Goal: Task Accomplishment & Management: Use online tool/utility

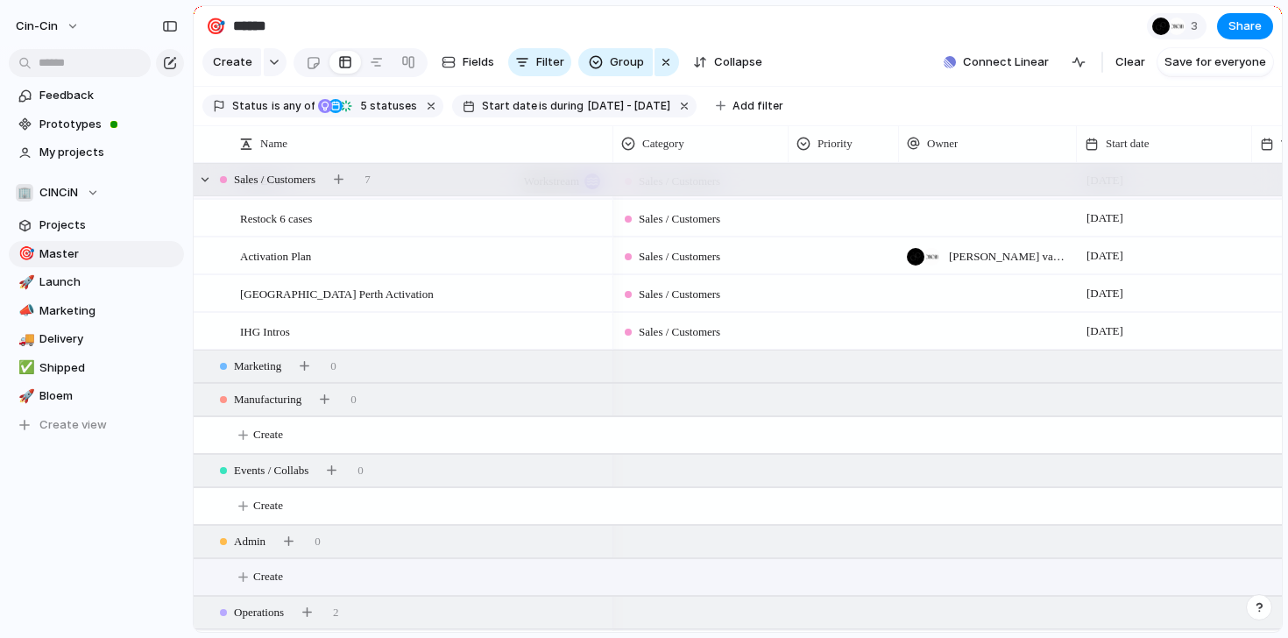
scroll to position [255, 0]
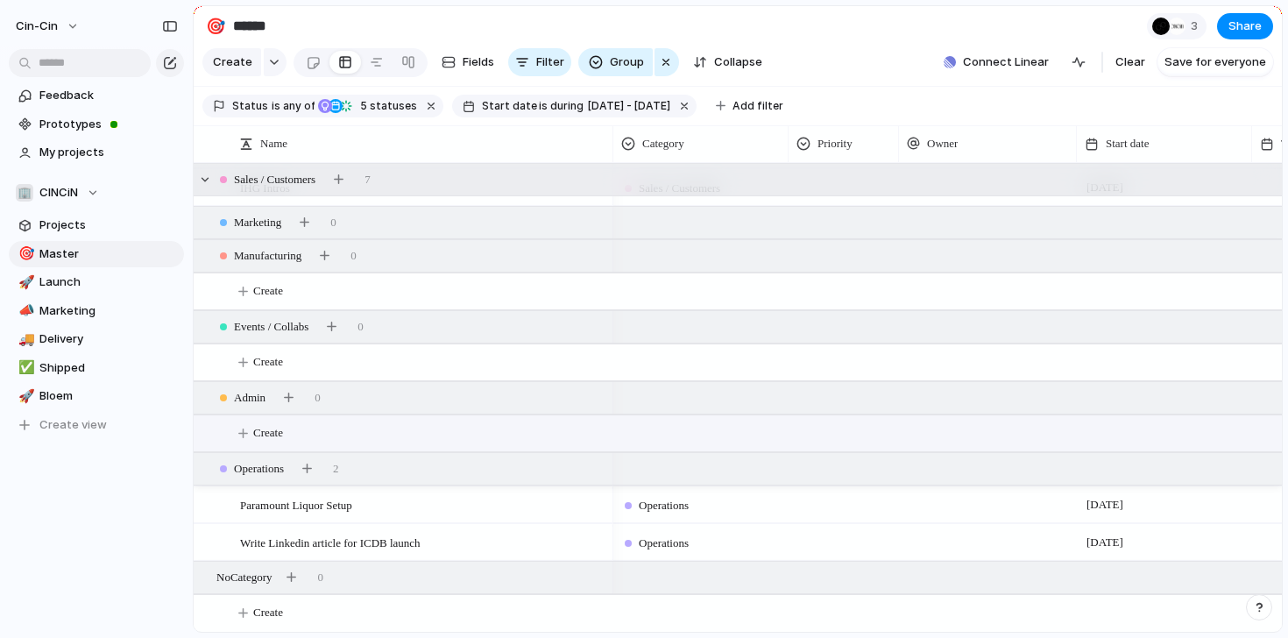
click at [267, 438] on span "Create" at bounding box center [268, 433] width 30 height 18
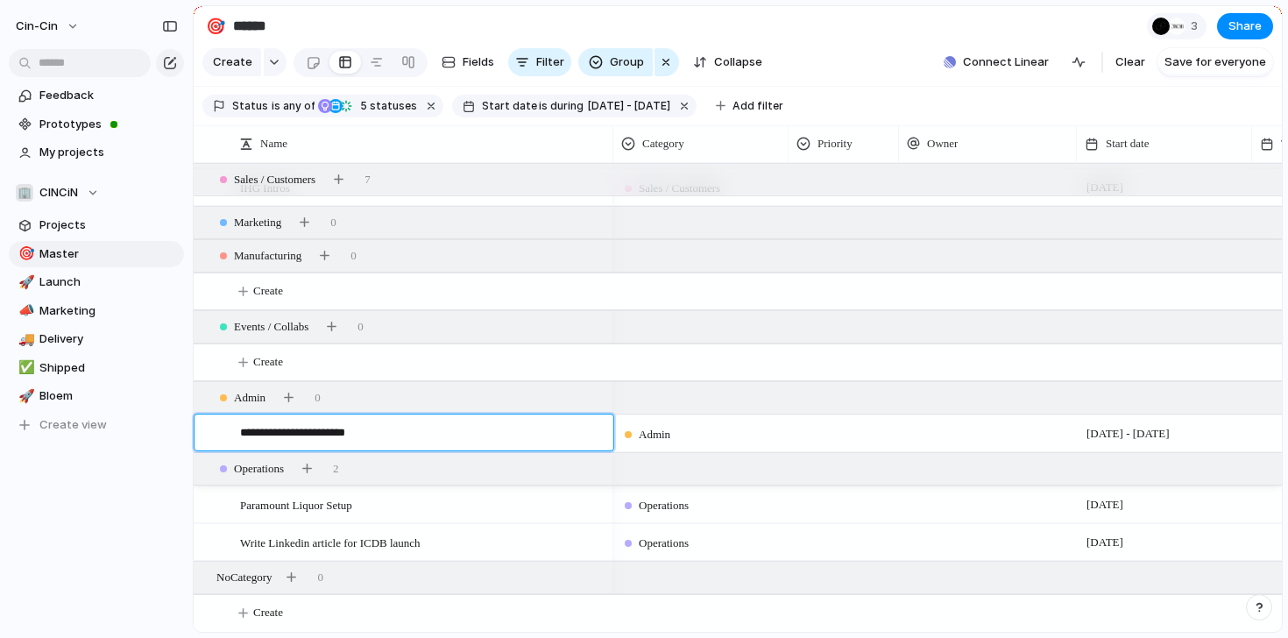
click at [304, 436] on textarea "**********" at bounding box center [420, 435] width 361 height 22
type textarea "**********"
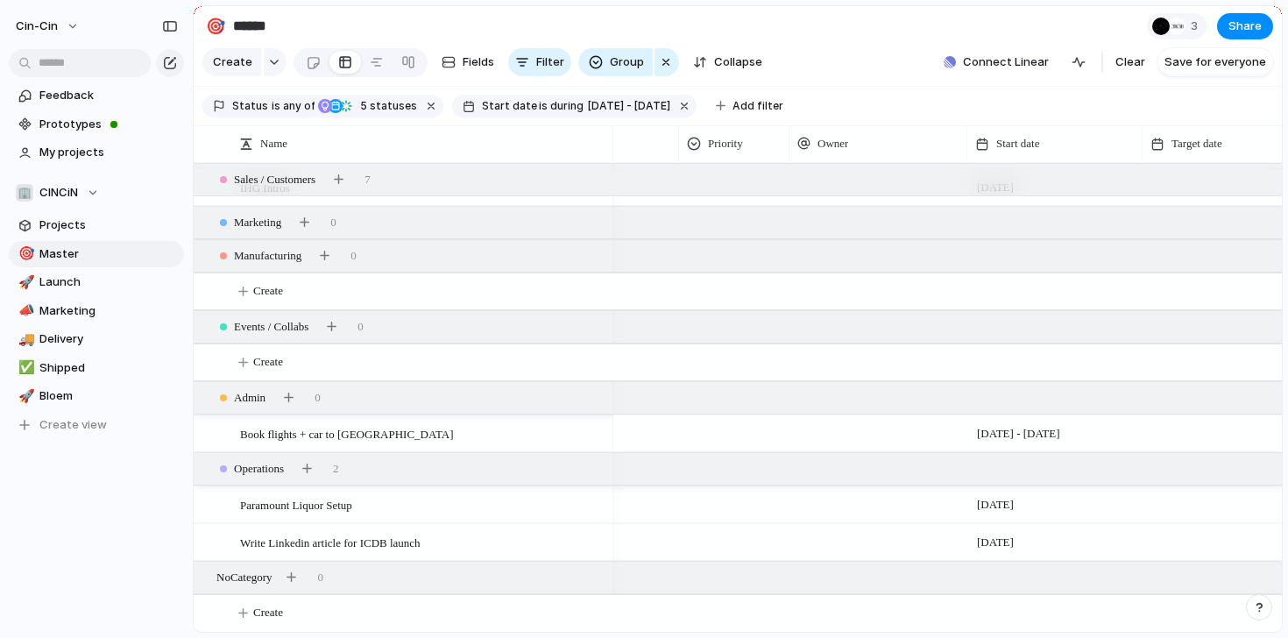
scroll to position [0, 0]
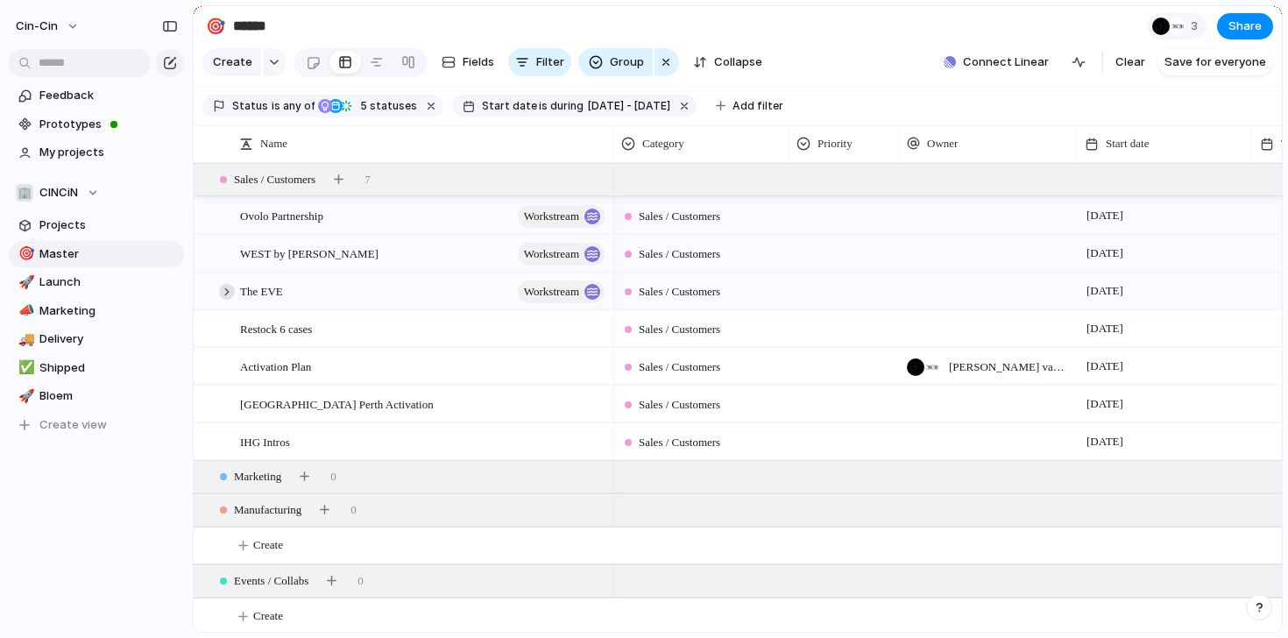
click at [225, 292] on div at bounding box center [227, 292] width 16 height 16
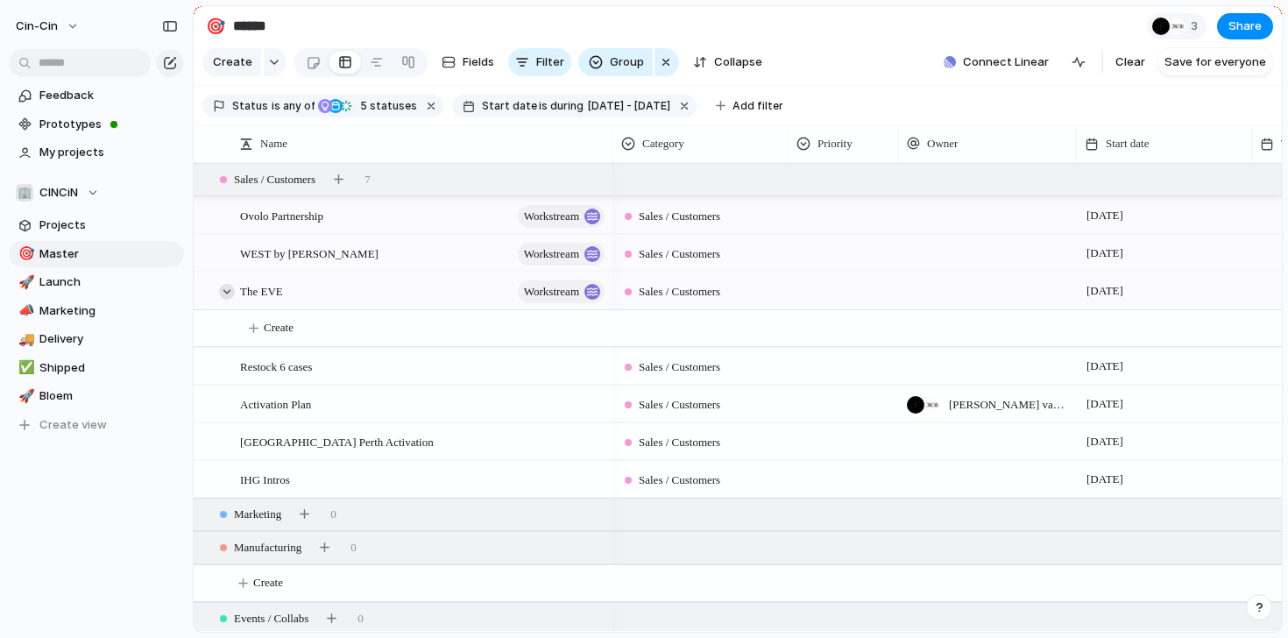
click at [225, 292] on div at bounding box center [227, 292] width 16 height 16
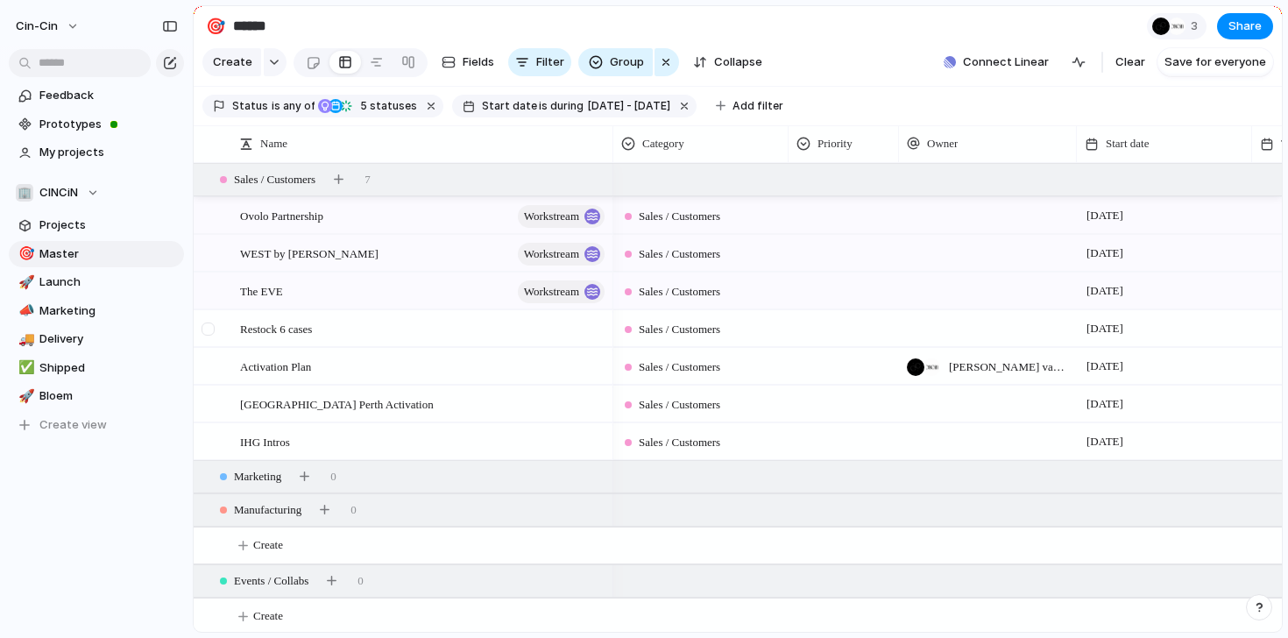
click at [238, 336] on div at bounding box center [218, 329] width 47 height 36
click at [243, 331] on span "Restock 6 cases" at bounding box center [276, 328] width 72 height 20
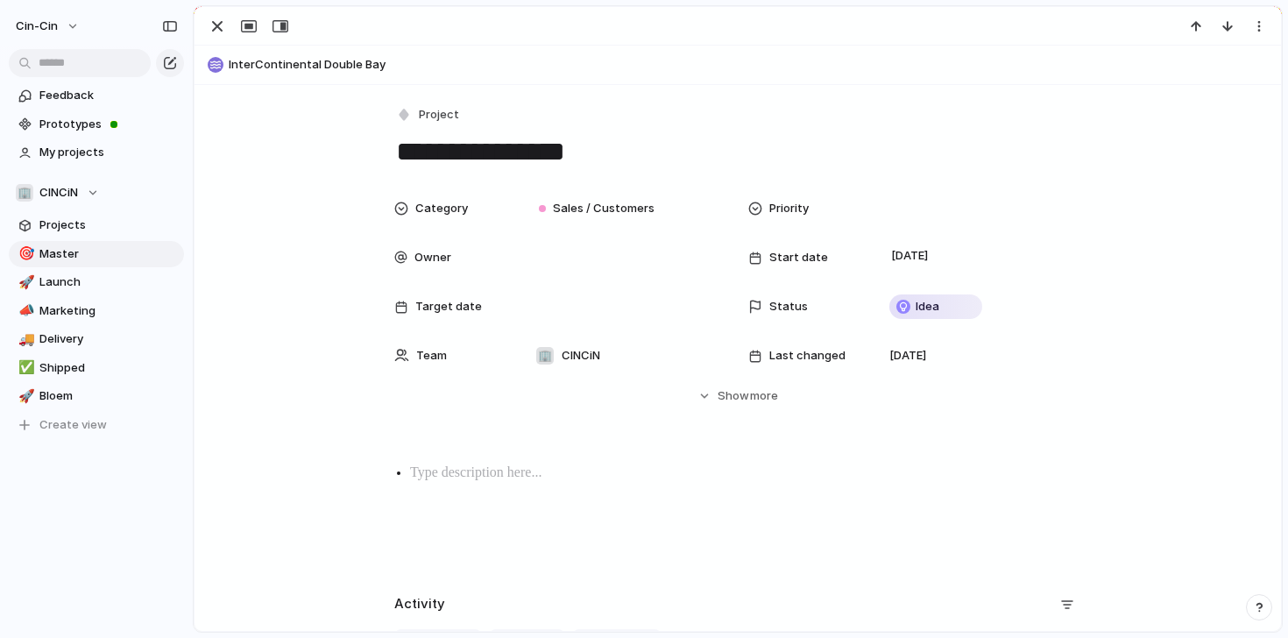
click at [396, 154] on textarea "**********" at bounding box center [737, 151] width 687 height 37
type textarea "**********"
click at [221, 26] on div "button" at bounding box center [217, 26] width 21 height 21
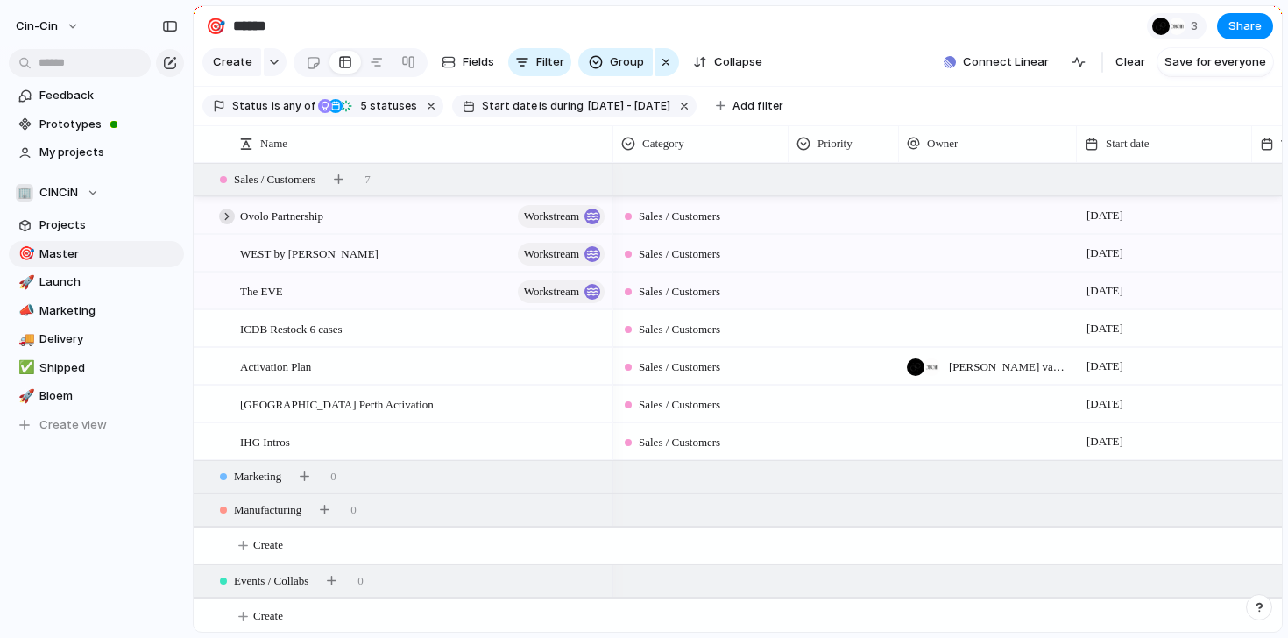
click at [228, 222] on div at bounding box center [227, 217] width 16 height 16
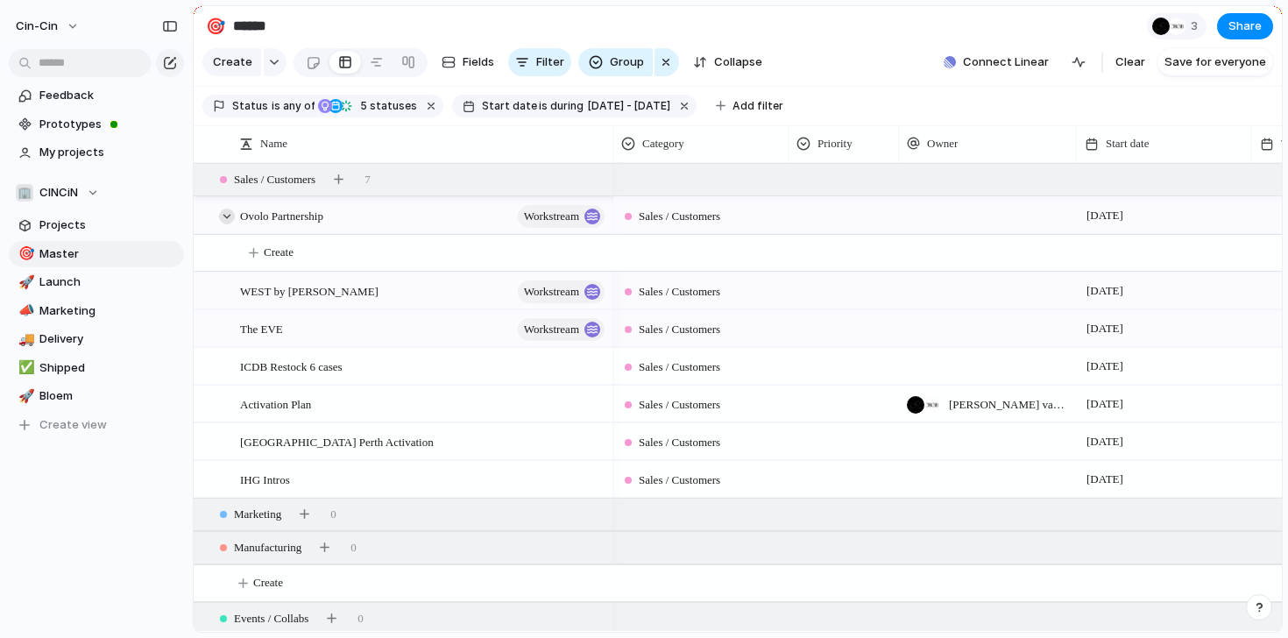
click at [228, 222] on div at bounding box center [227, 217] width 16 height 16
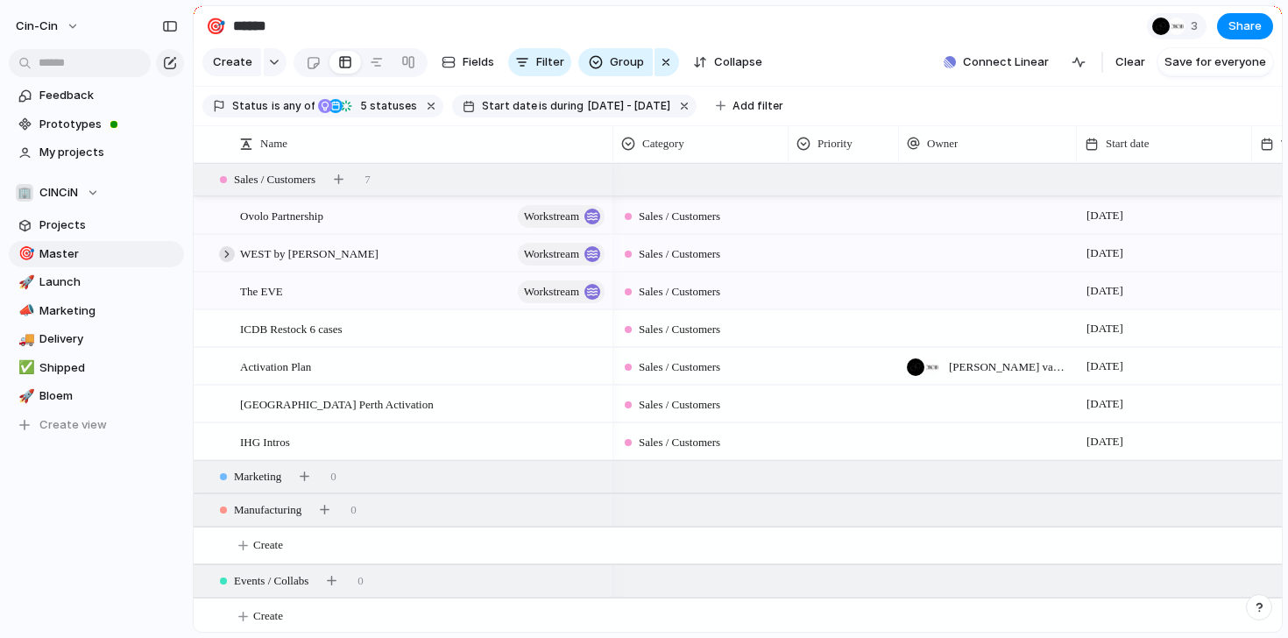
click at [223, 257] on div at bounding box center [227, 254] width 16 height 16
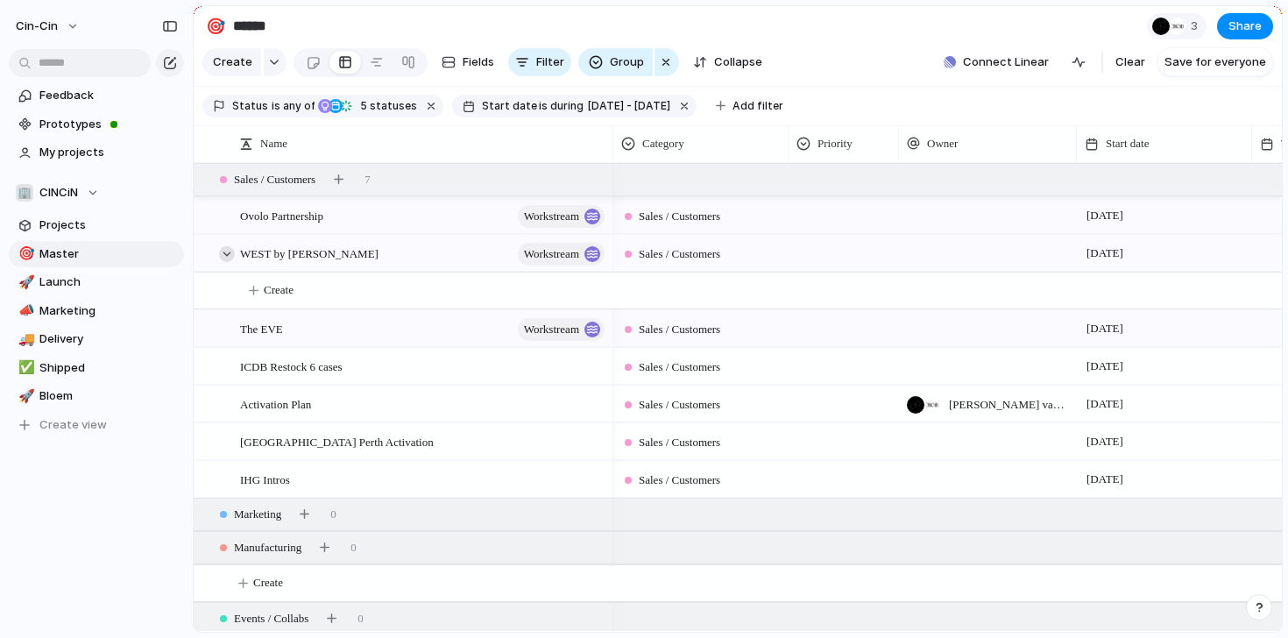
click at [223, 257] on div at bounding box center [227, 254] width 16 height 16
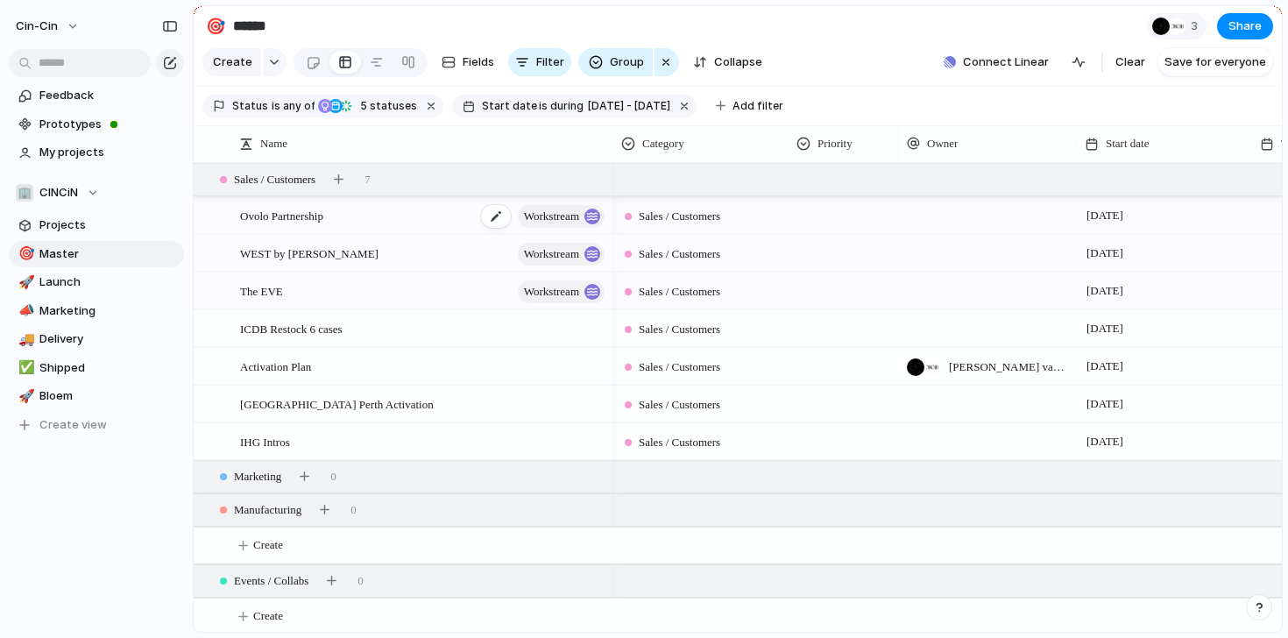
click at [548, 210] on span "workstream" at bounding box center [551, 216] width 55 height 25
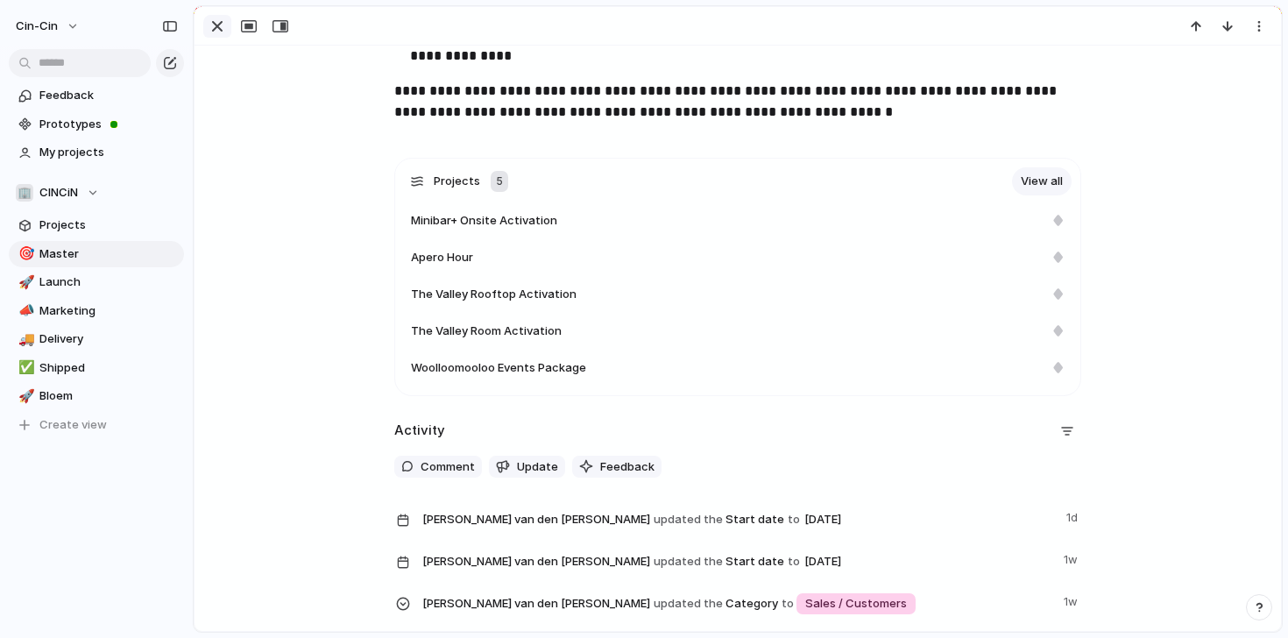
click at [220, 32] on div "button" at bounding box center [217, 26] width 21 height 21
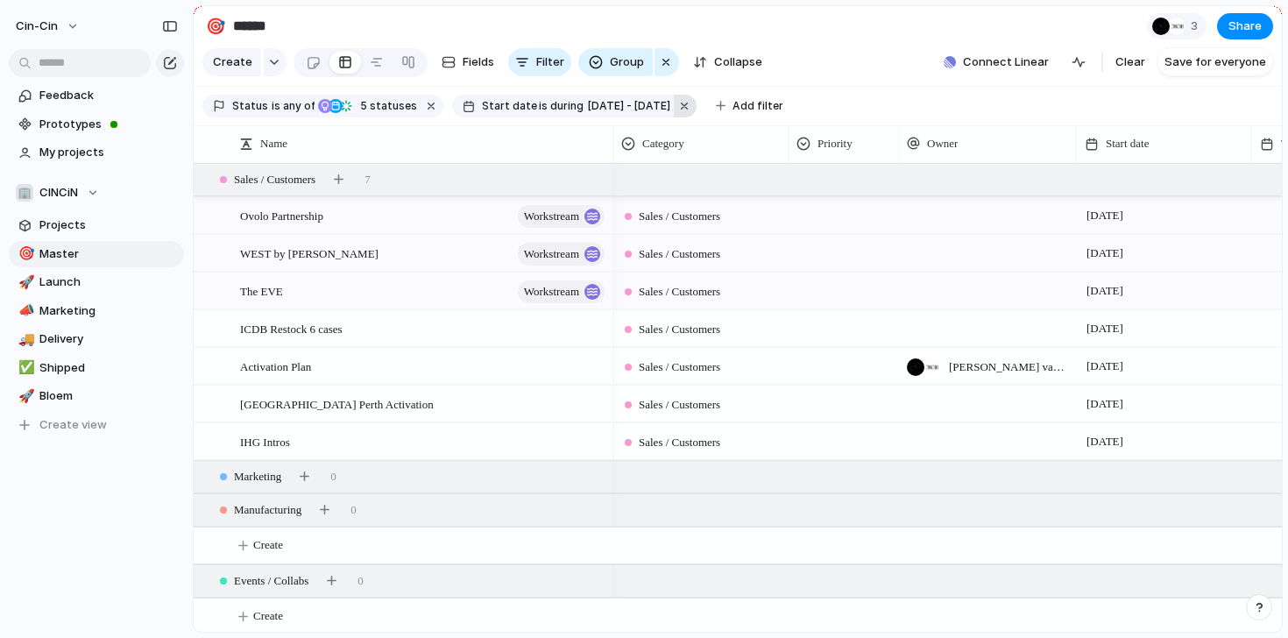
click at [697, 101] on button "button" at bounding box center [685, 106] width 23 height 23
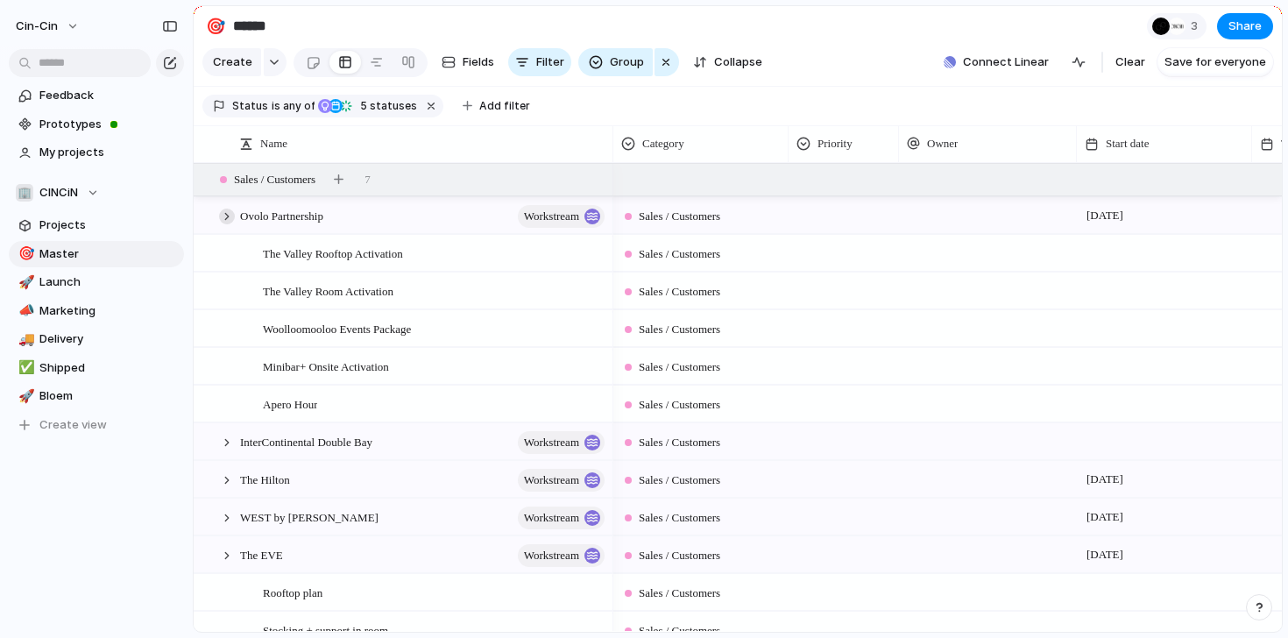
click at [222, 216] on div at bounding box center [227, 217] width 16 height 16
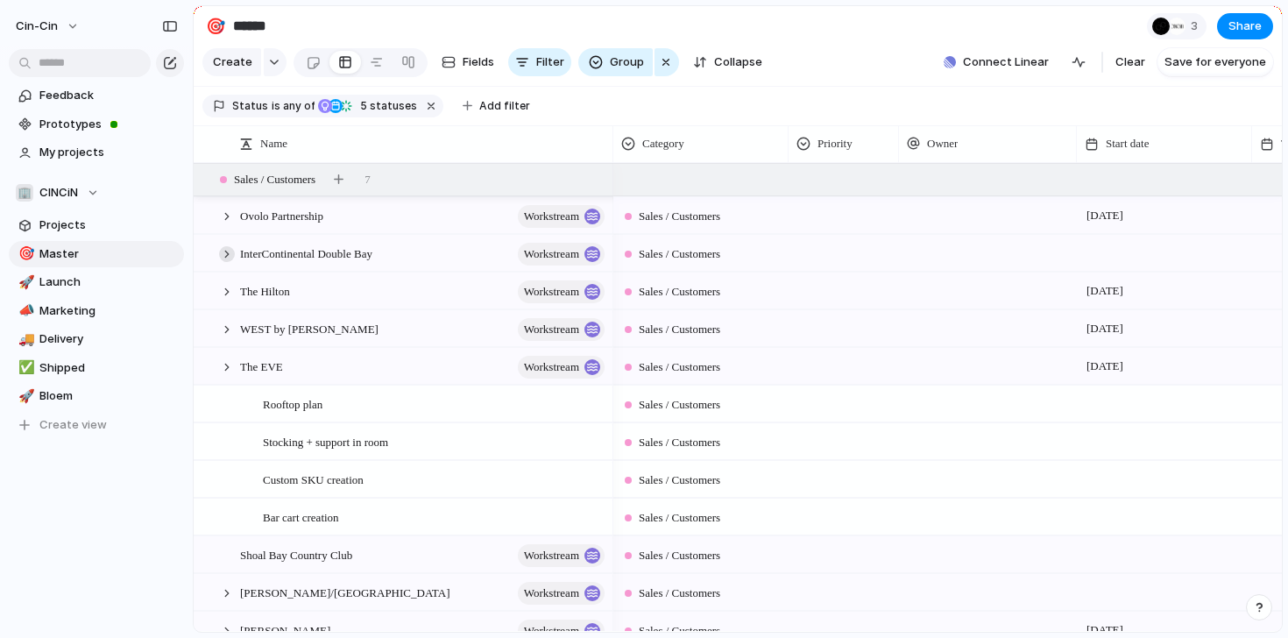
click at [230, 254] on div at bounding box center [227, 254] width 16 height 16
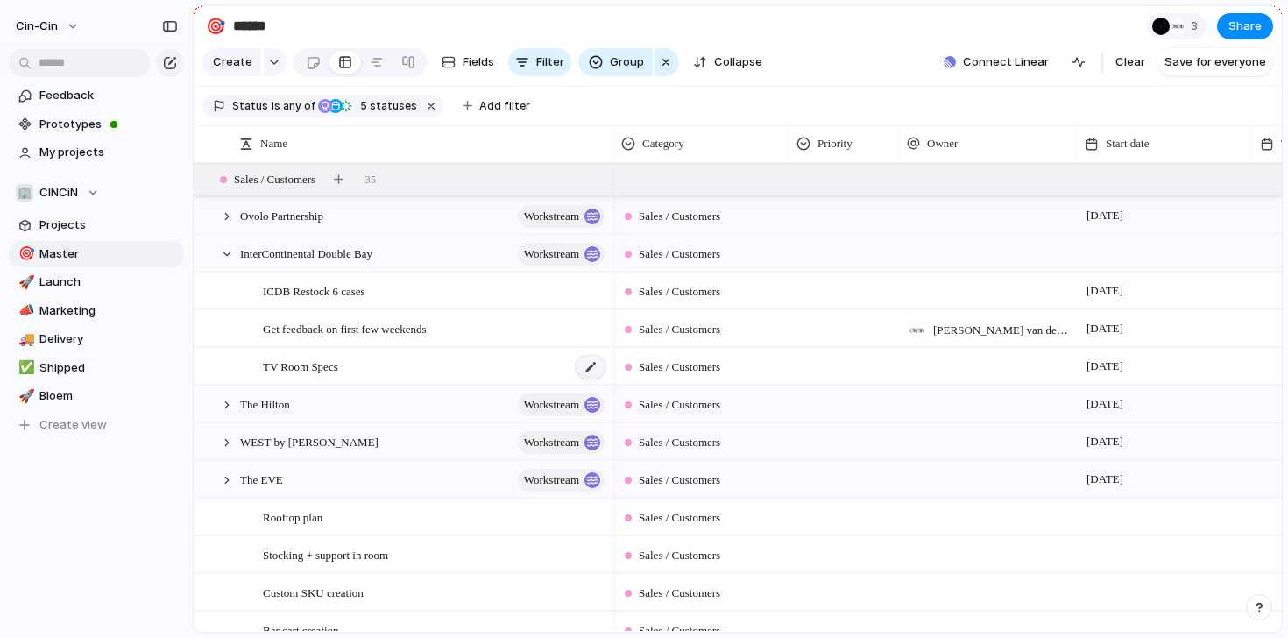
click at [591, 368] on div at bounding box center [591, 367] width 30 height 23
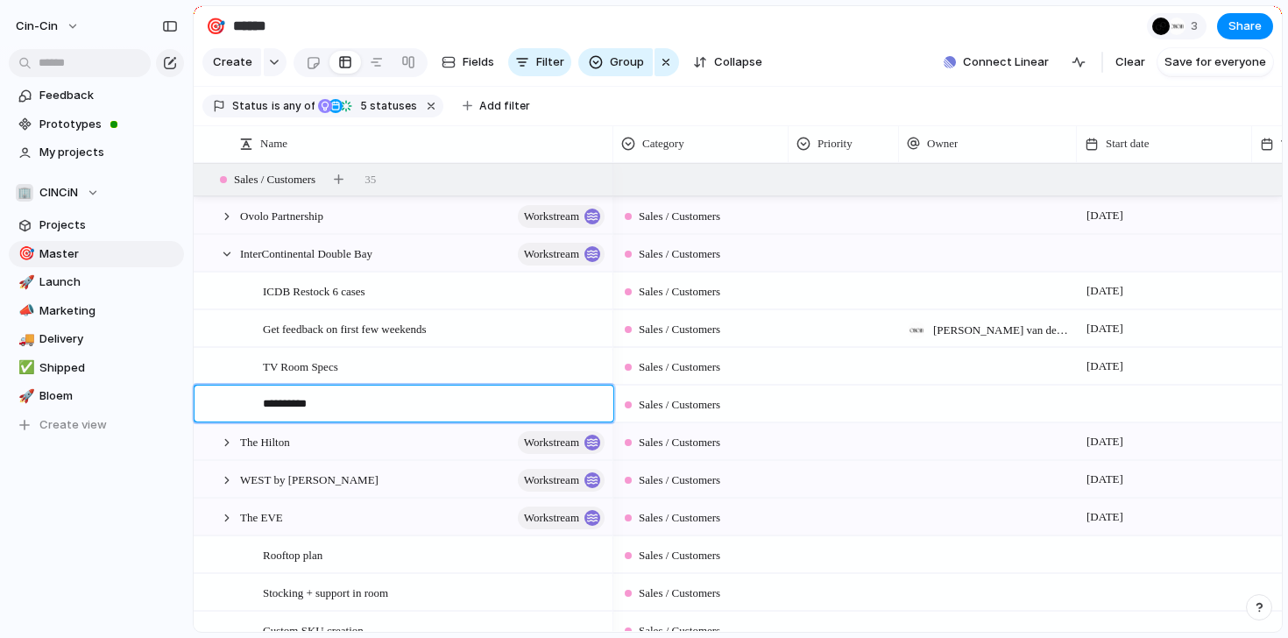
type textarea "*********"
click at [277, 406] on textarea "*********" at bounding box center [432, 406] width 338 height 22
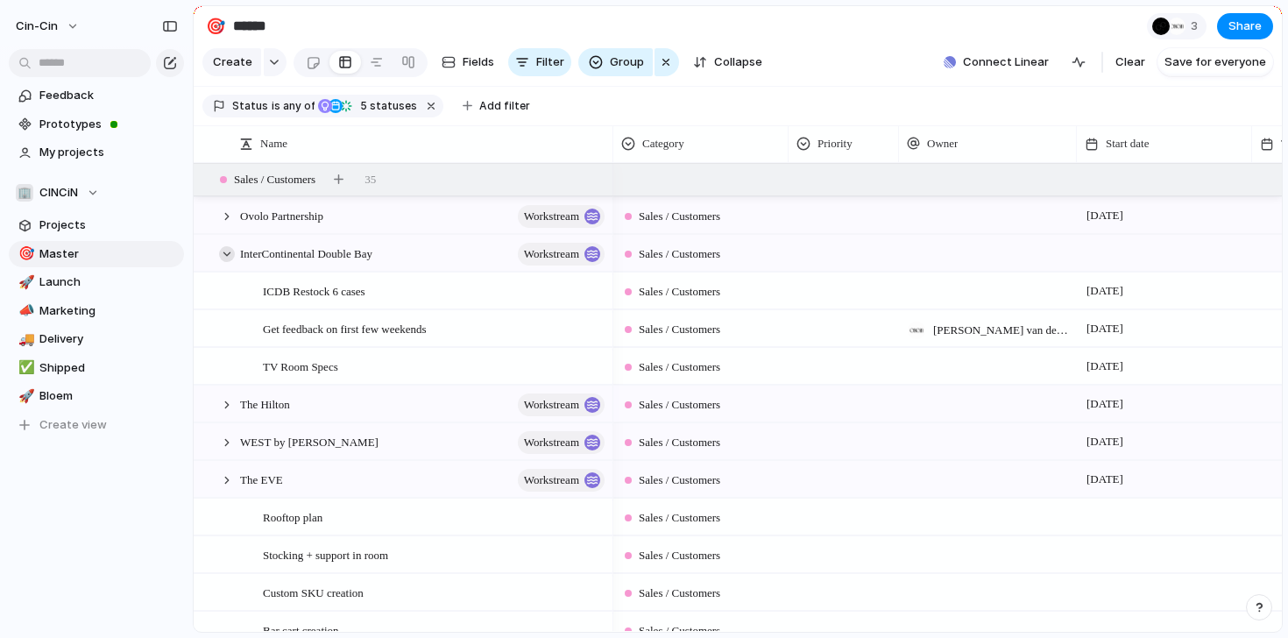
click at [226, 251] on div at bounding box center [227, 254] width 16 height 16
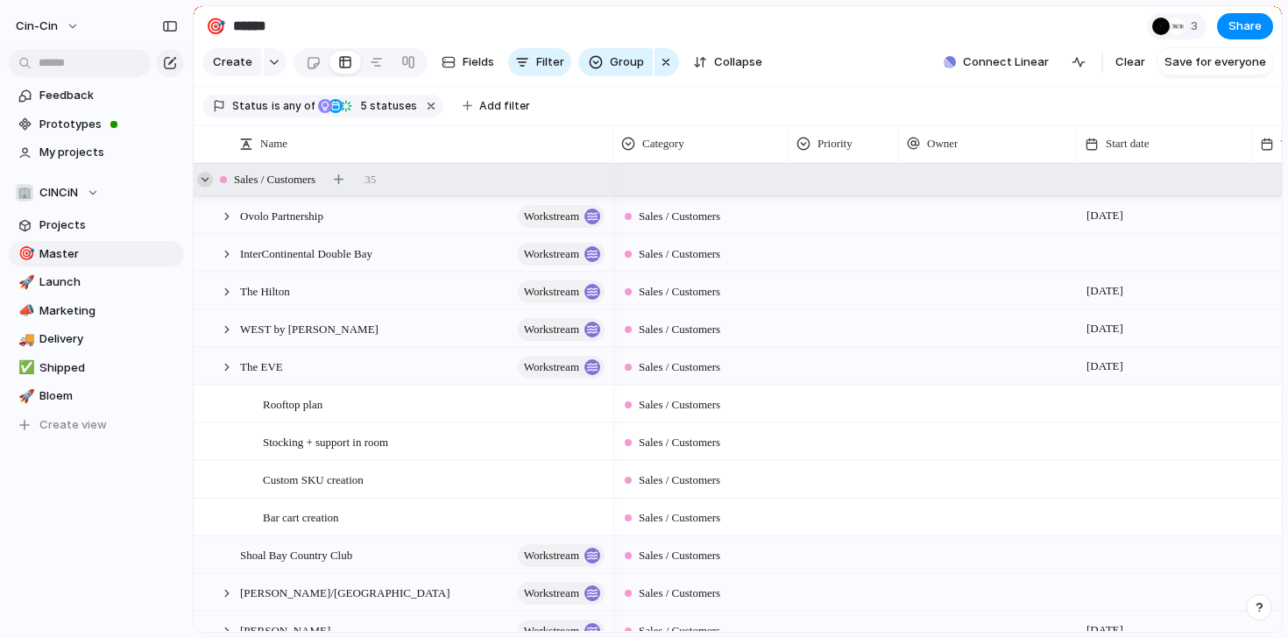
click at [205, 177] on div at bounding box center [205, 180] width 16 height 16
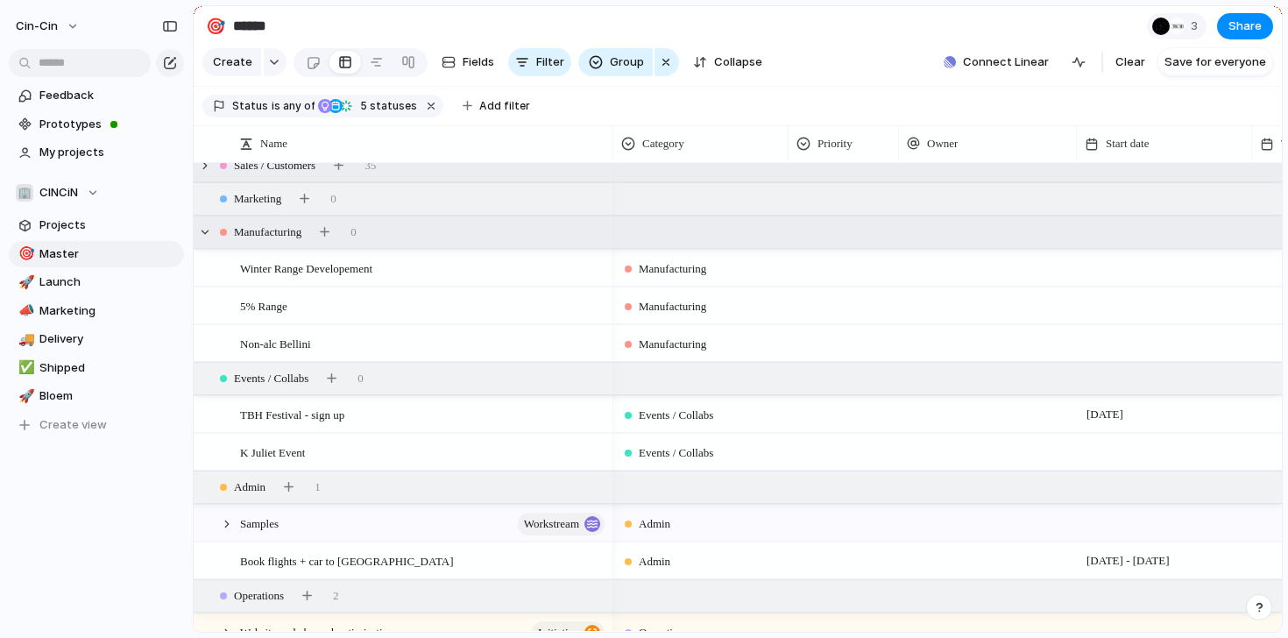
scroll to position [15, 0]
click at [210, 231] on div at bounding box center [205, 231] width 16 height 16
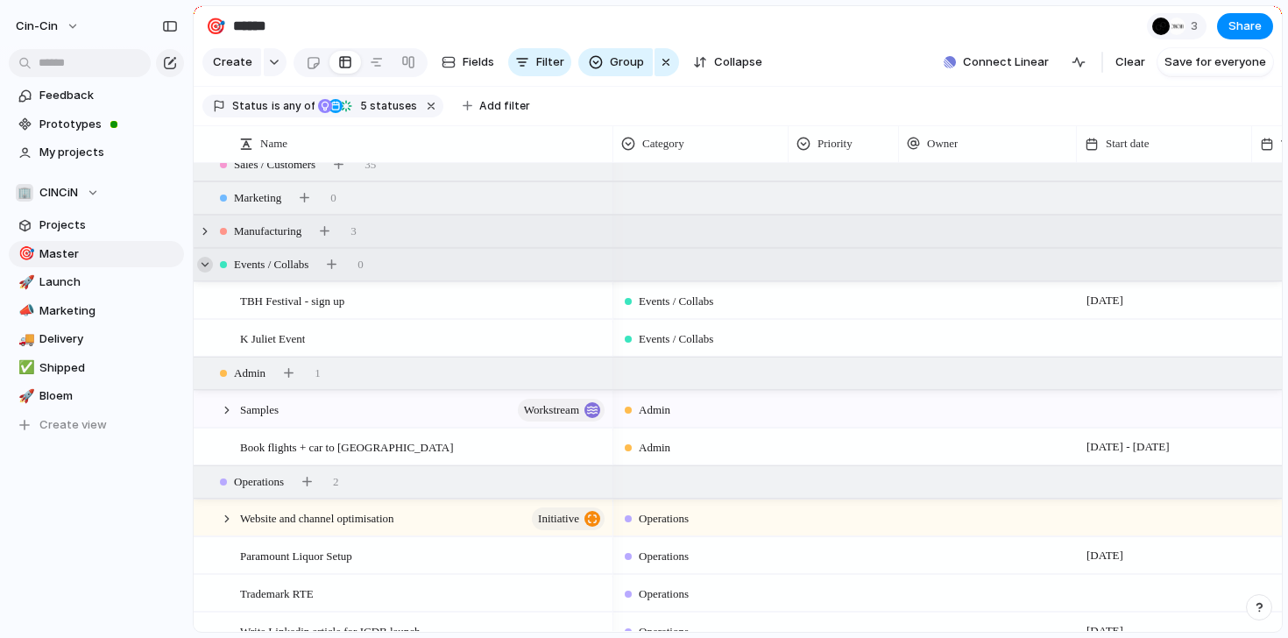
click at [208, 267] on div at bounding box center [205, 265] width 16 height 16
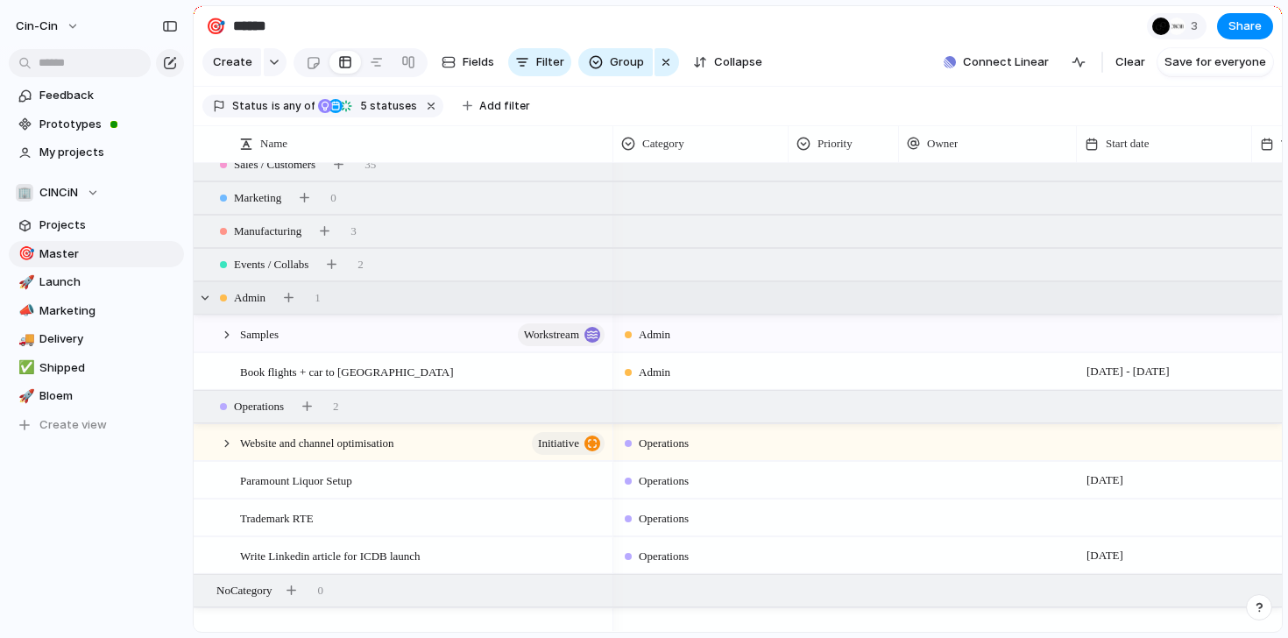
click at [209, 305] on div "Admin 1" at bounding box center [740, 298] width 1092 height 32
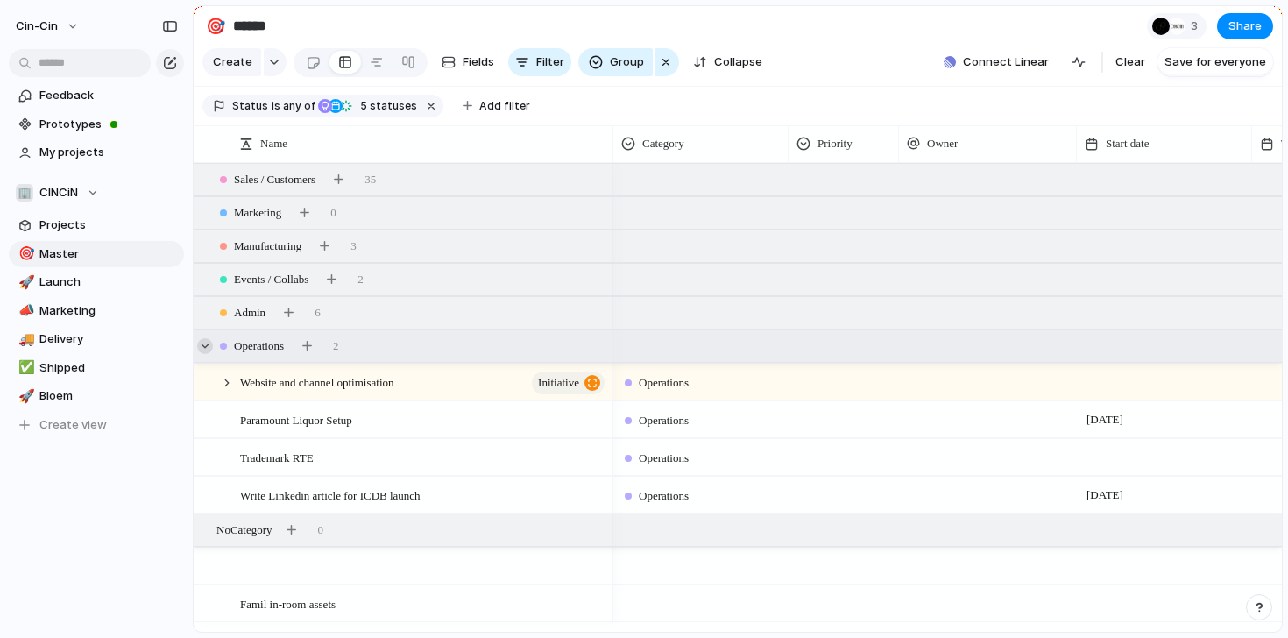
click at [208, 351] on div at bounding box center [205, 346] width 16 height 16
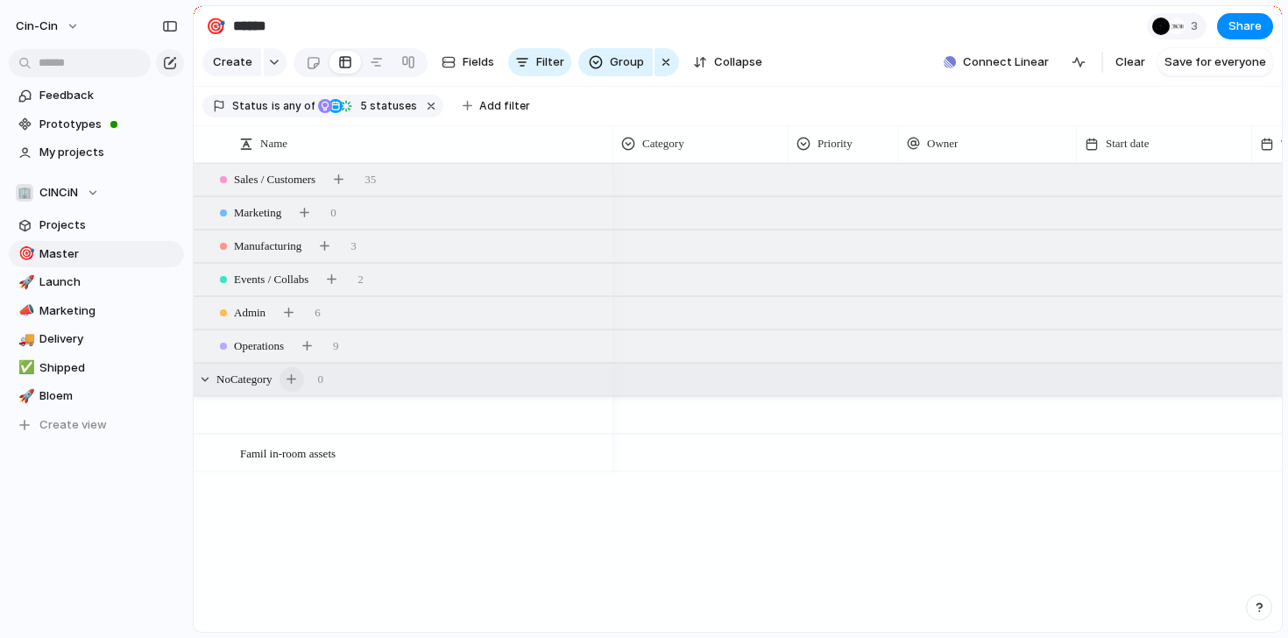
click at [296, 377] on div "button" at bounding box center [292, 379] width 10 height 10
click at [662, 144] on span "Category" at bounding box center [663, 144] width 42 height 18
click at [672, 179] on span "Modify" at bounding box center [670, 183] width 38 height 18
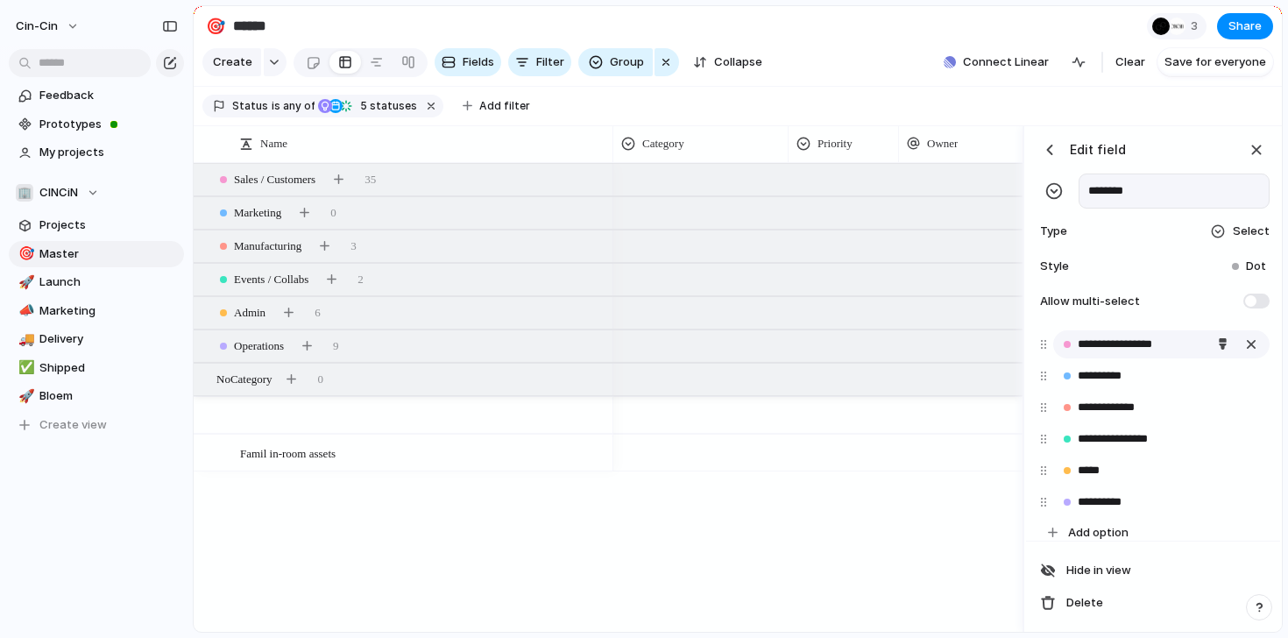
scroll to position [49, 0]
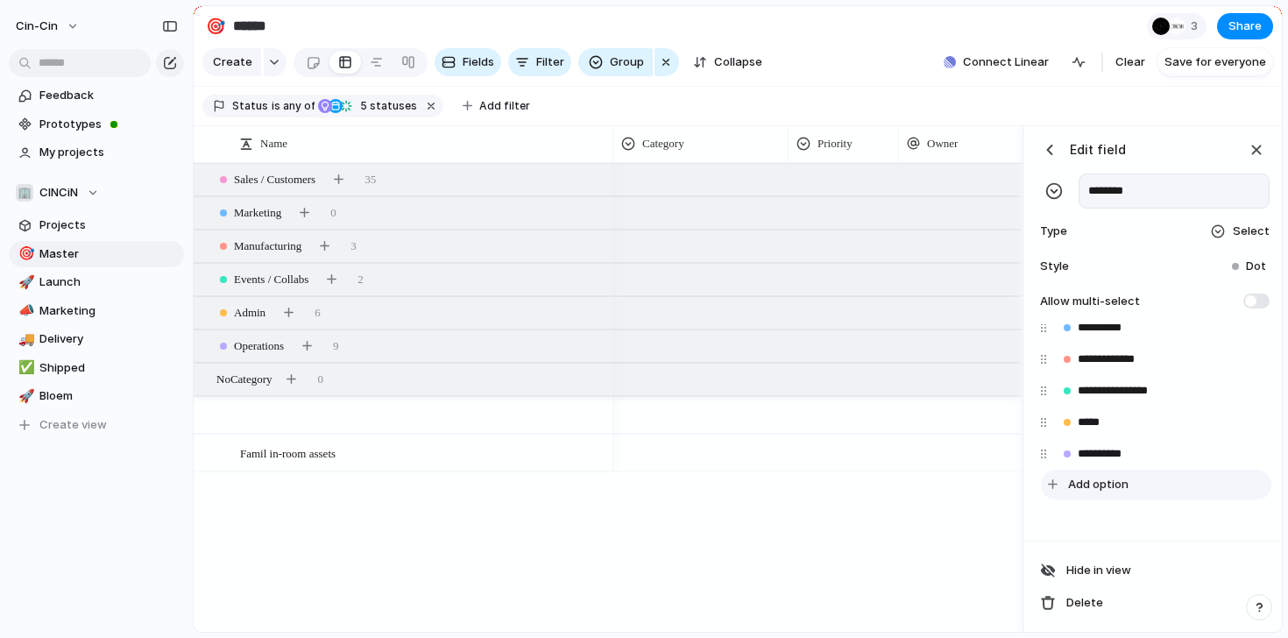
click at [1066, 490] on button "Add option" at bounding box center [1156, 485] width 230 height 30
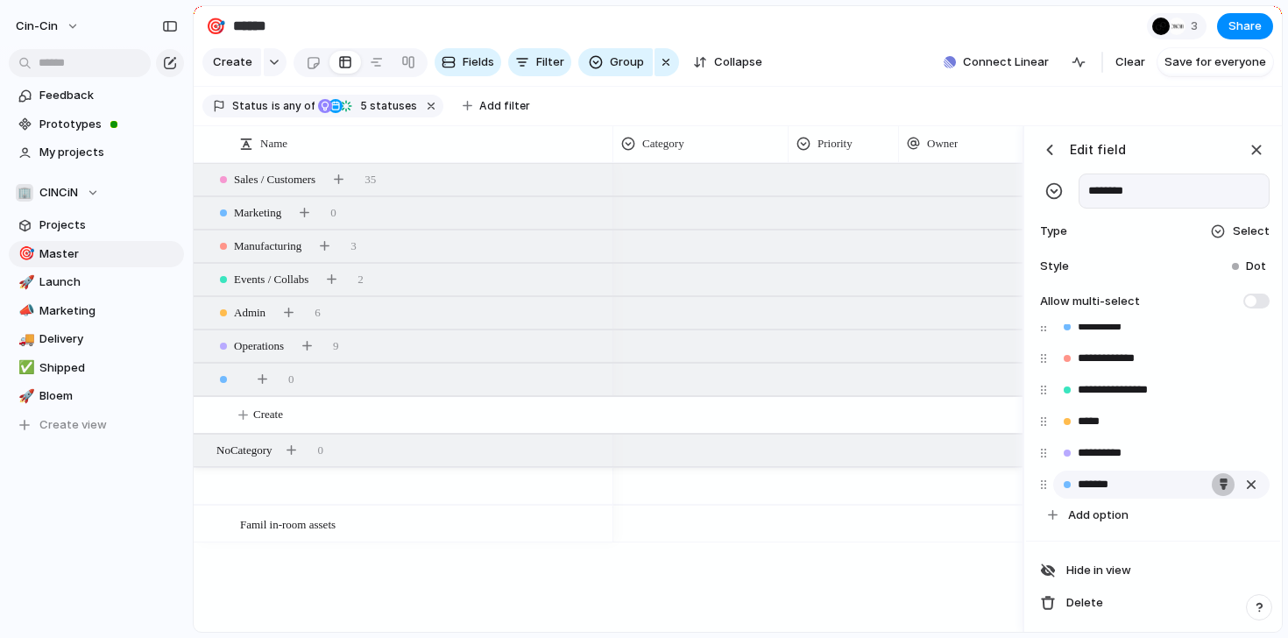
type input "*******"
click at [1222, 485] on div "button" at bounding box center [1223, 483] width 11 height 11
click at [1182, 559] on button "button" at bounding box center [1181, 555] width 23 height 23
click at [834, 564] on div at bounding box center [644, 319] width 1288 height 638
click at [1267, 145] on button "button" at bounding box center [1256, 150] width 26 height 26
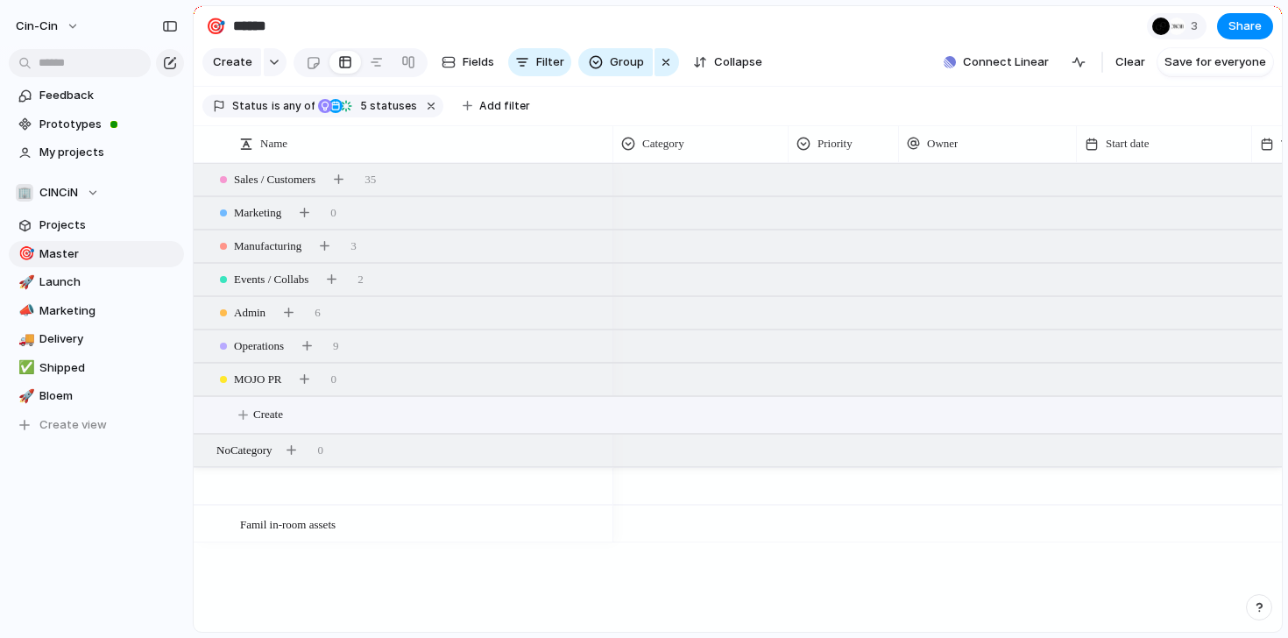
click at [244, 416] on button "Create" at bounding box center [760, 415] width 1098 height 36
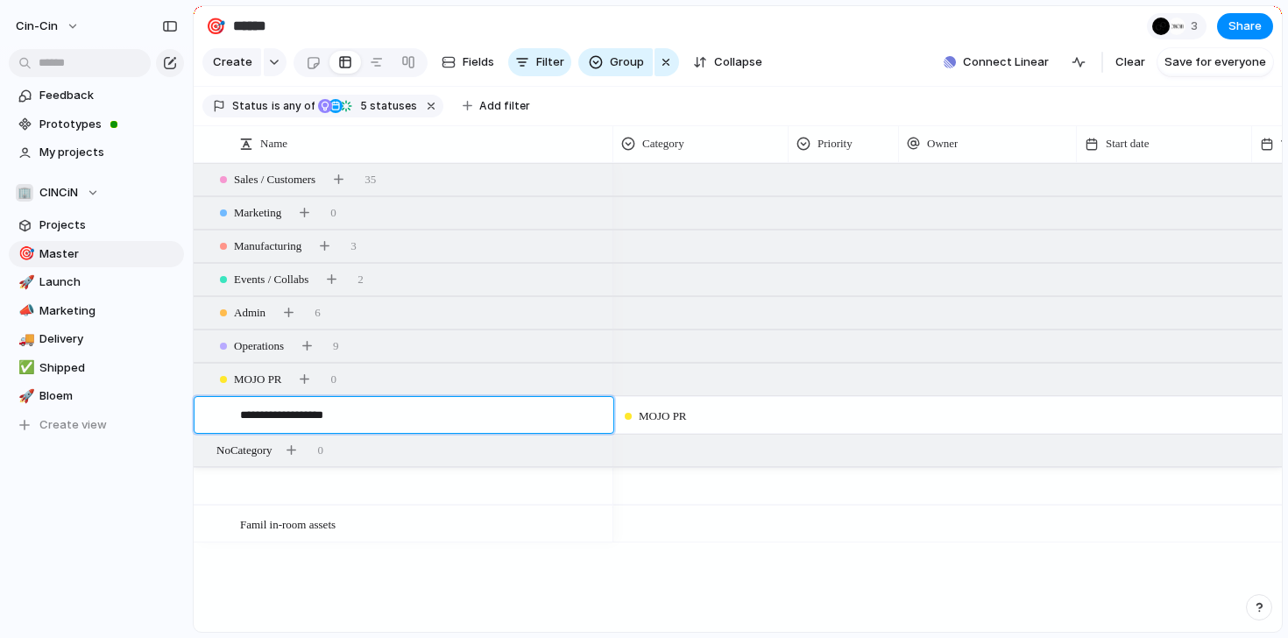
type textarea "**********"
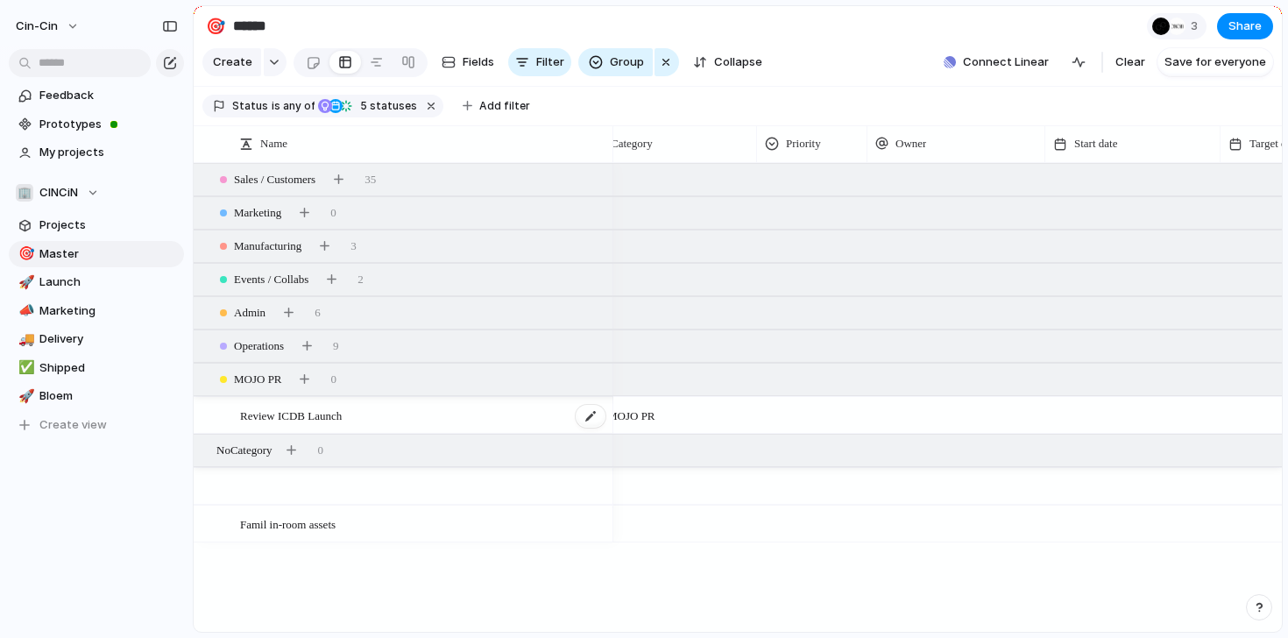
scroll to position [0, 174]
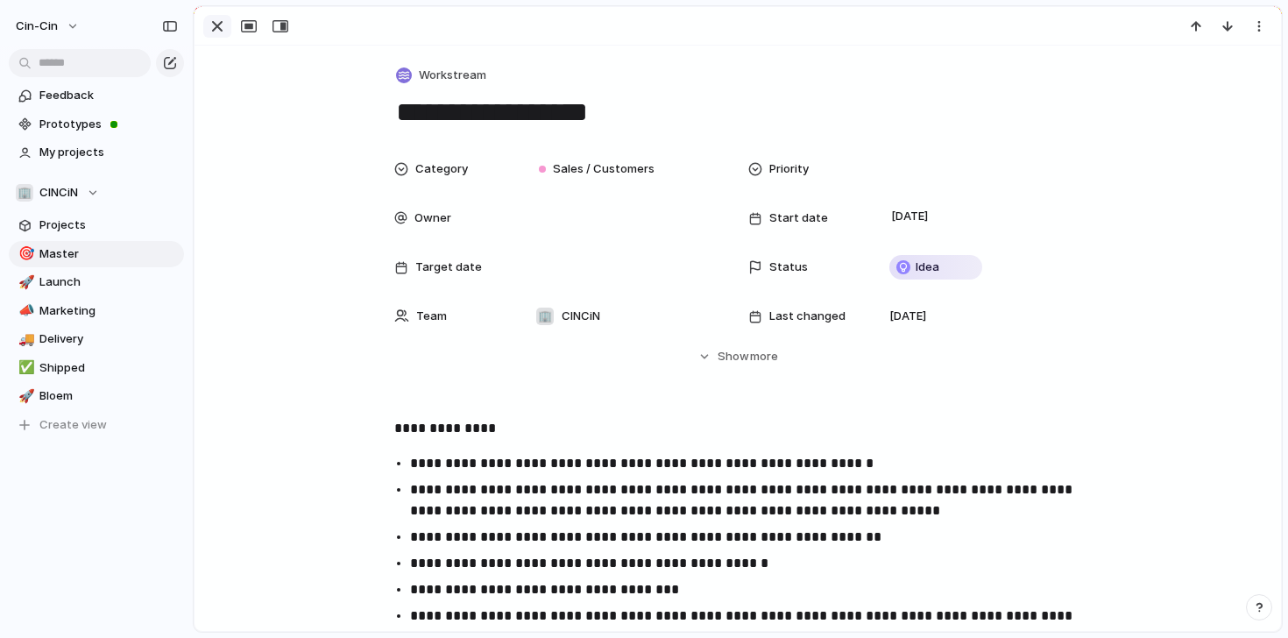
click at [218, 32] on div "button" at bounding box center [217, 26] width 21 height 21
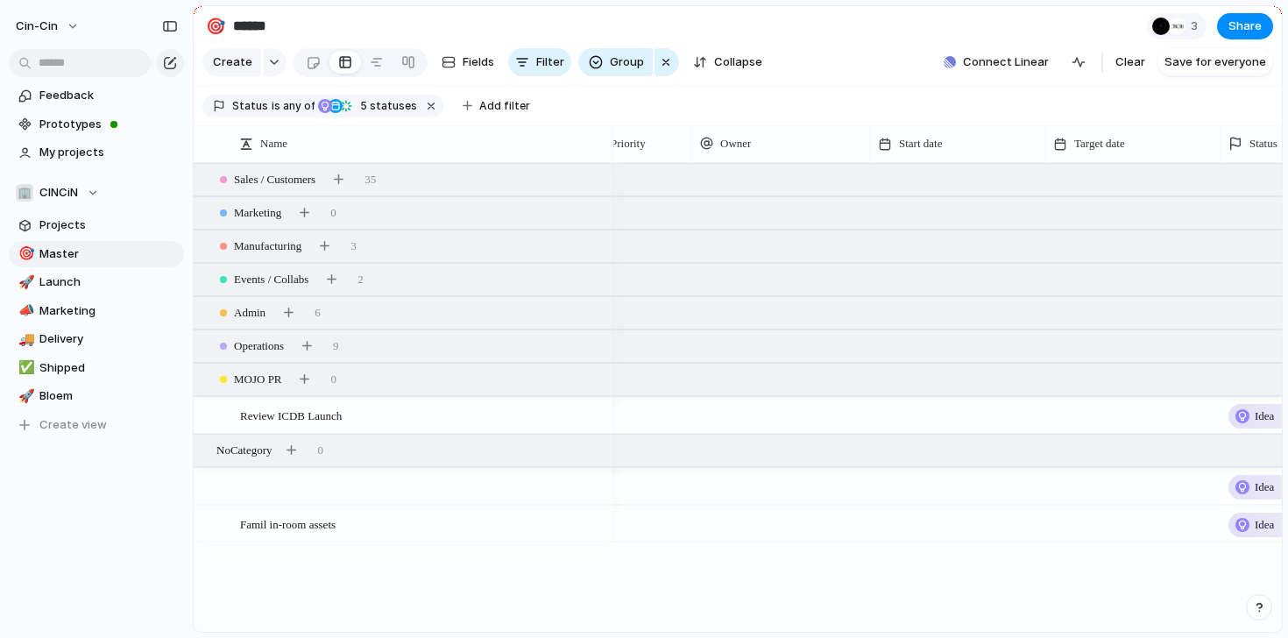
scroll to position [0, 120]
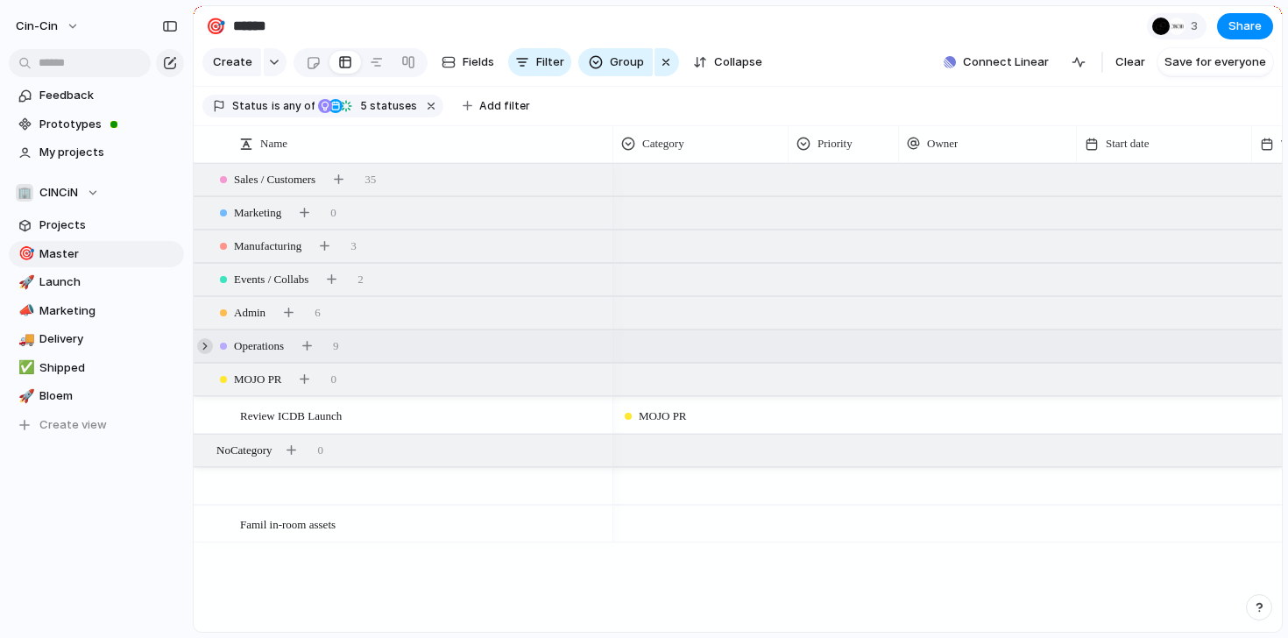
click at [209, 342] on div at bounding box center [205, 346] width 16 height 16
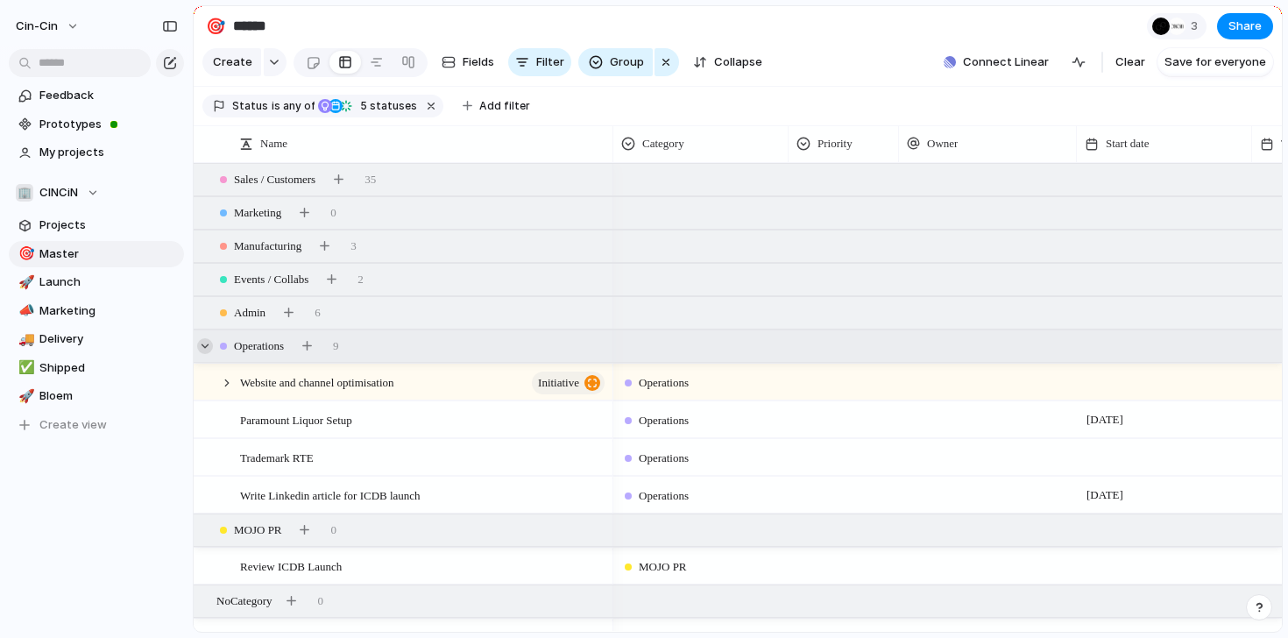
click at [209, 342] on div at bounding box center [205, 346] width 16 height 16
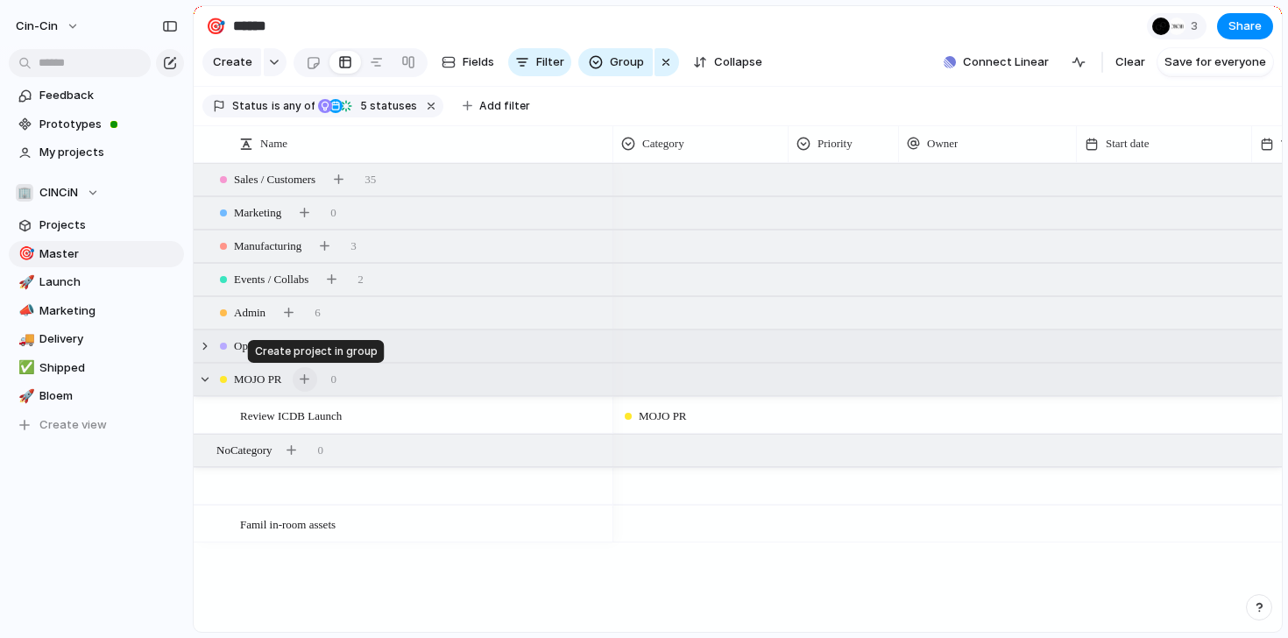
click at [304, 381] on div "button" at bounding box center [305, 379] width 10 height 10
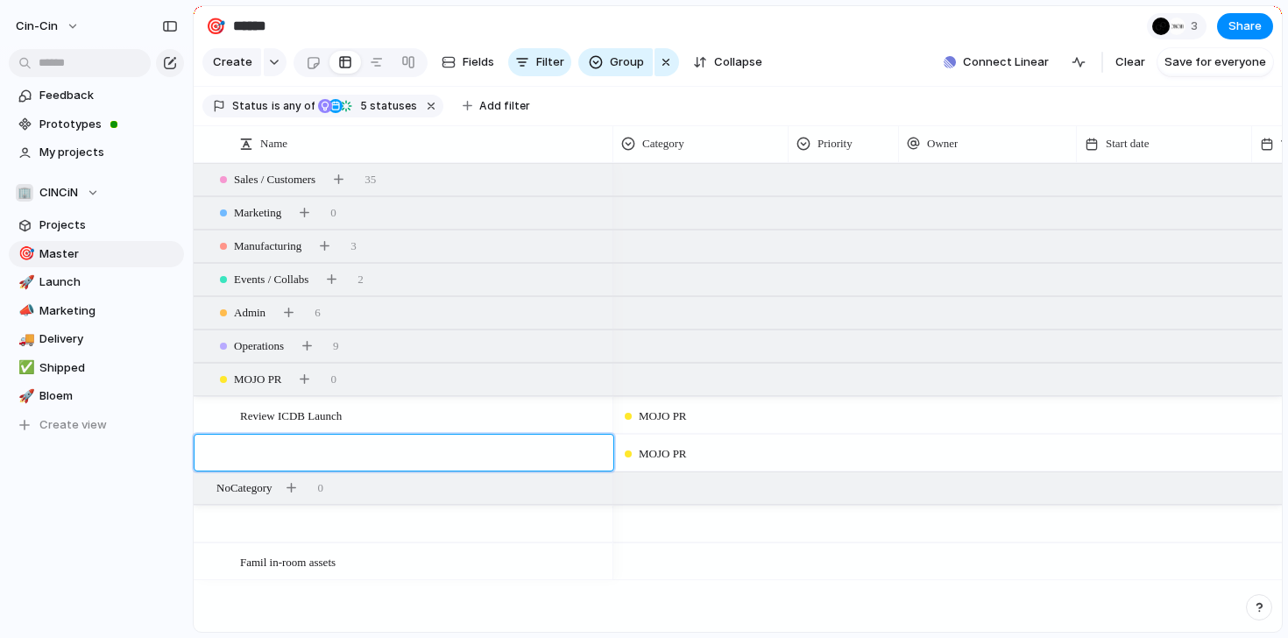
click at [263, 443] on div at bounding box center [412, 453] width 391 height 37
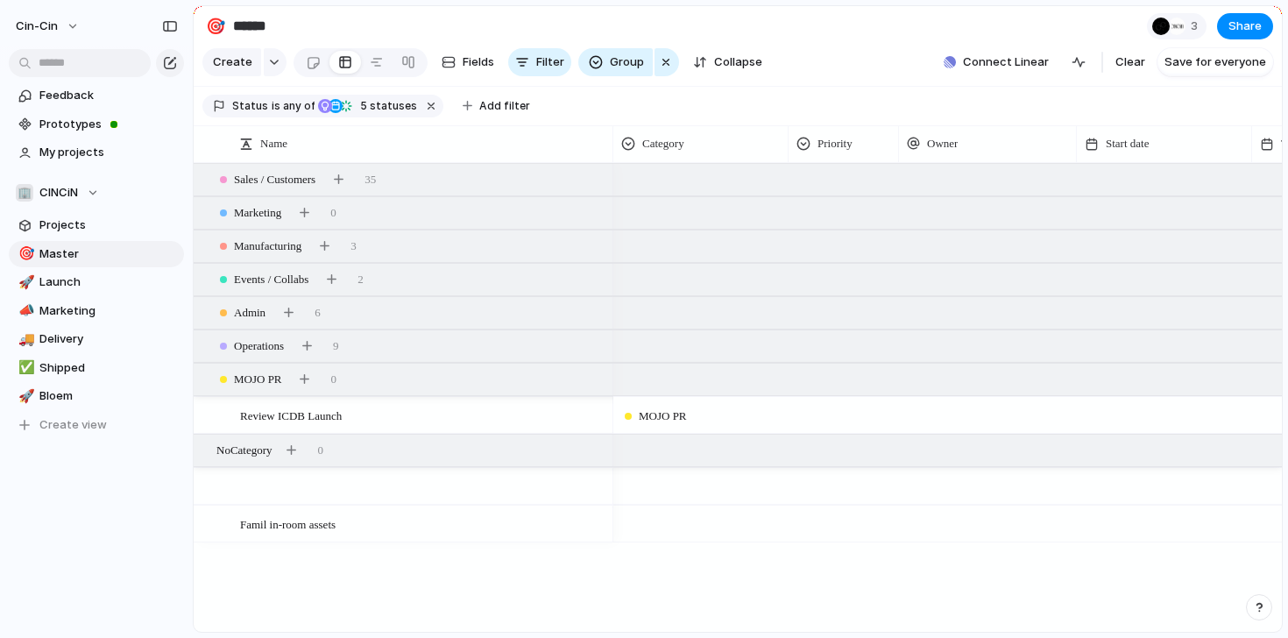
click at [1108, 414] on div at bounding box center [1164, 415] width 175 height 36
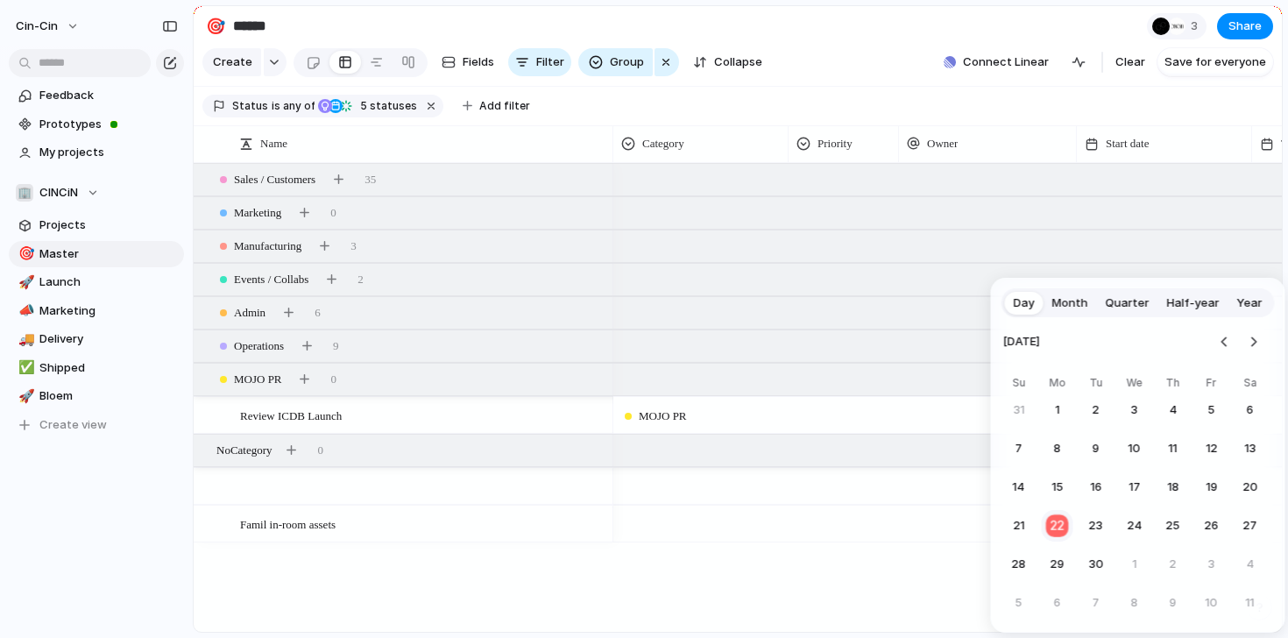
click at [1057, 528] on button "22" at bounding box center [1057, 526] width 34 height 34
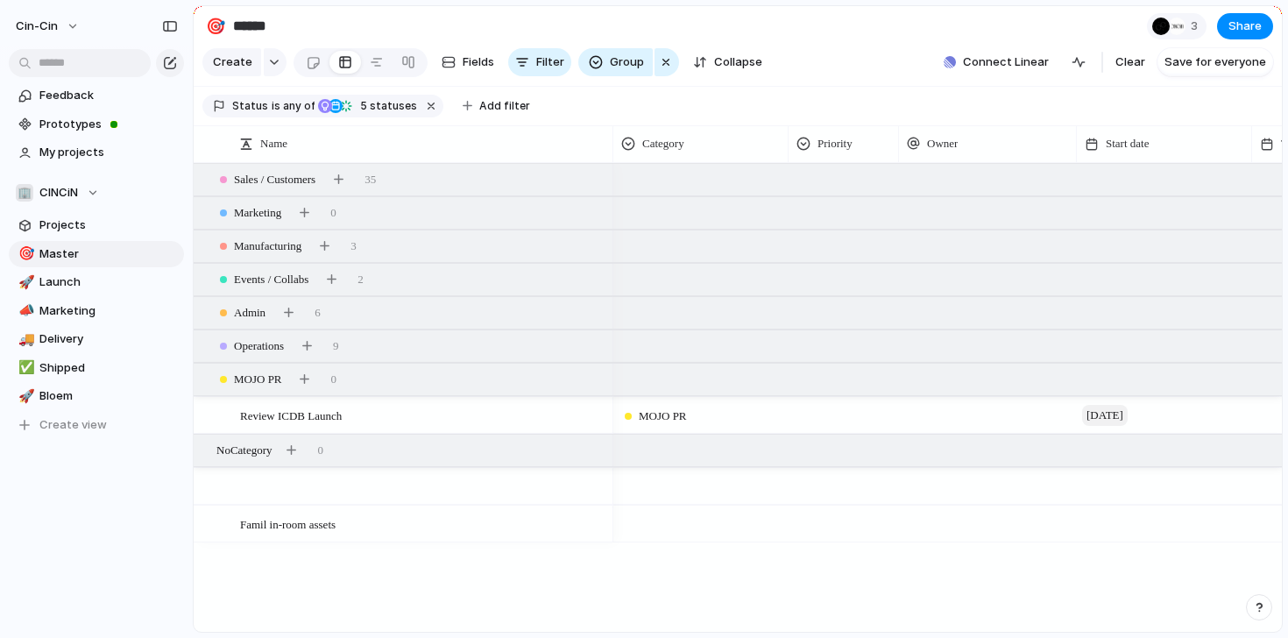
click at [1118, 414] on span "[DATE]" at bounding box center [1105, 415] width 46 height 21
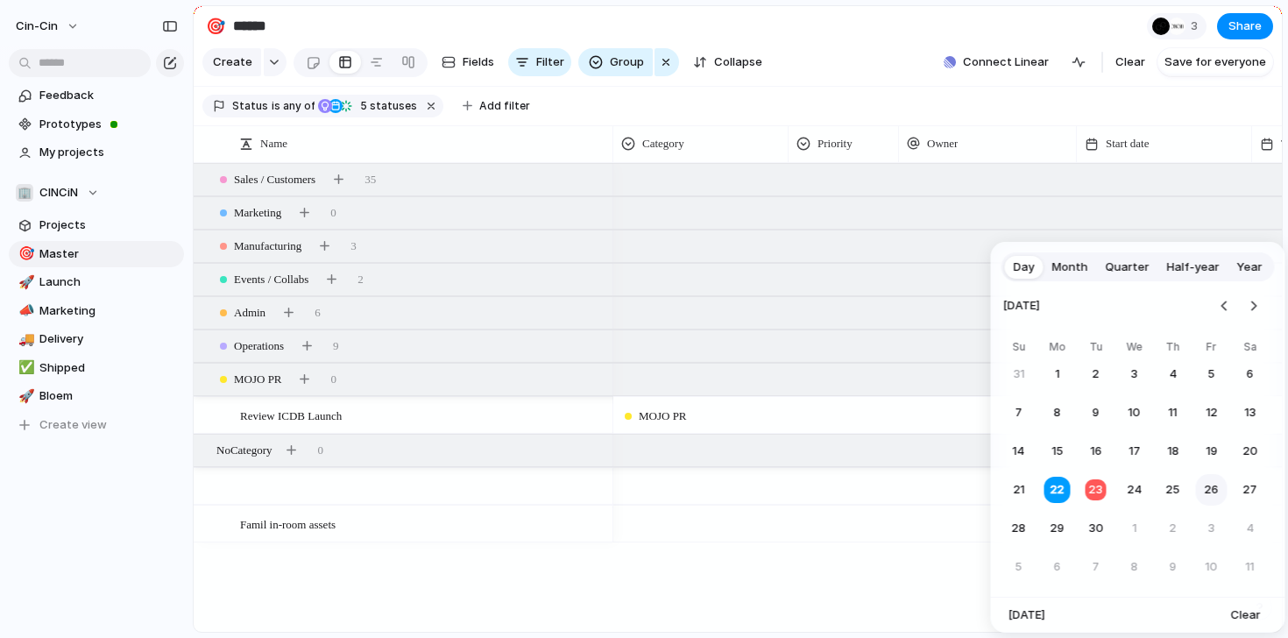
click at [1201, 492] on button "26" at bounding box center [1212, 490] width 32 height 32
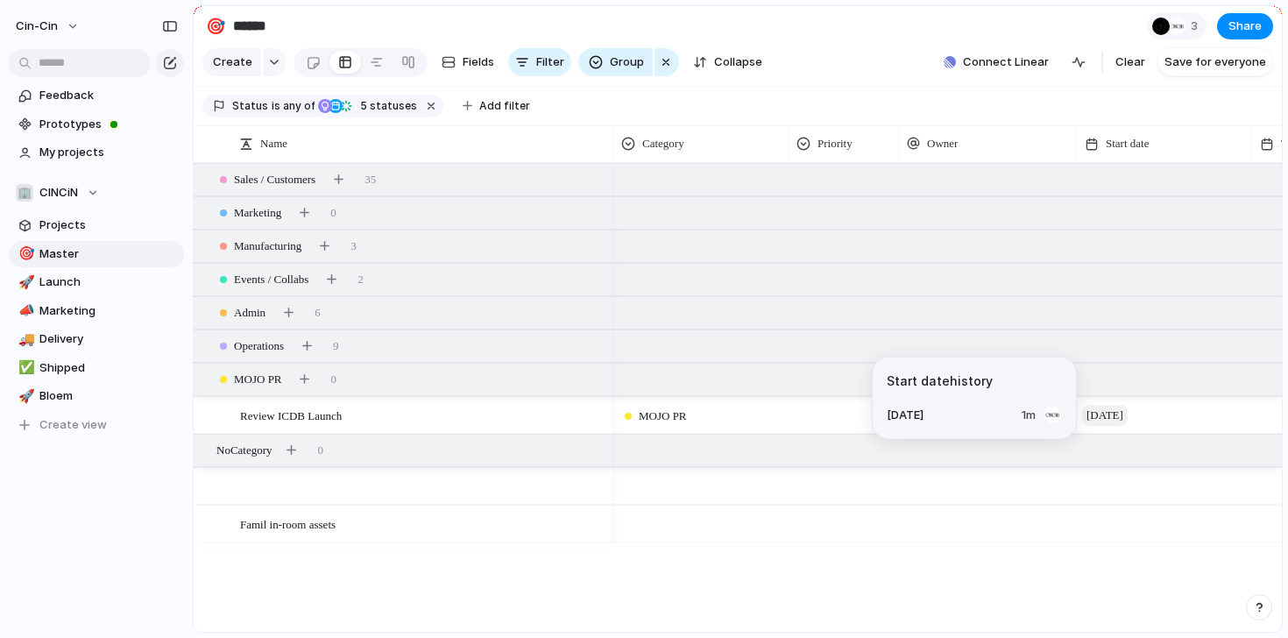
click at [1121, 420] on span "[DATE]" at bounding box center [1105, 415] width 46 height 21
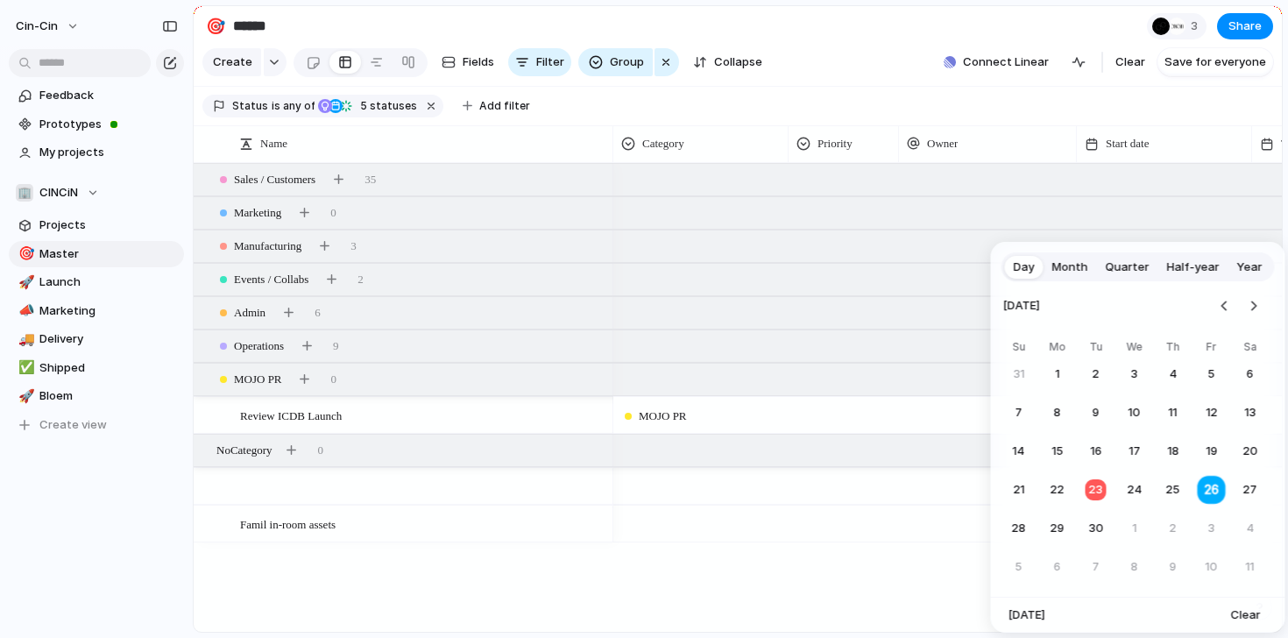
drag, startPoint x: 1082, startPoint y: 484, endPoint x: 1205, endPoint y: 481, distance: 122.7
click at [1205, 481] on tr "21 22 23 24 25 26 27" at bounding box center [1134, 490] width 263 height 32
click at [1095, 487] on button "23" at bounding box center [1096, 490] width 34 height 34
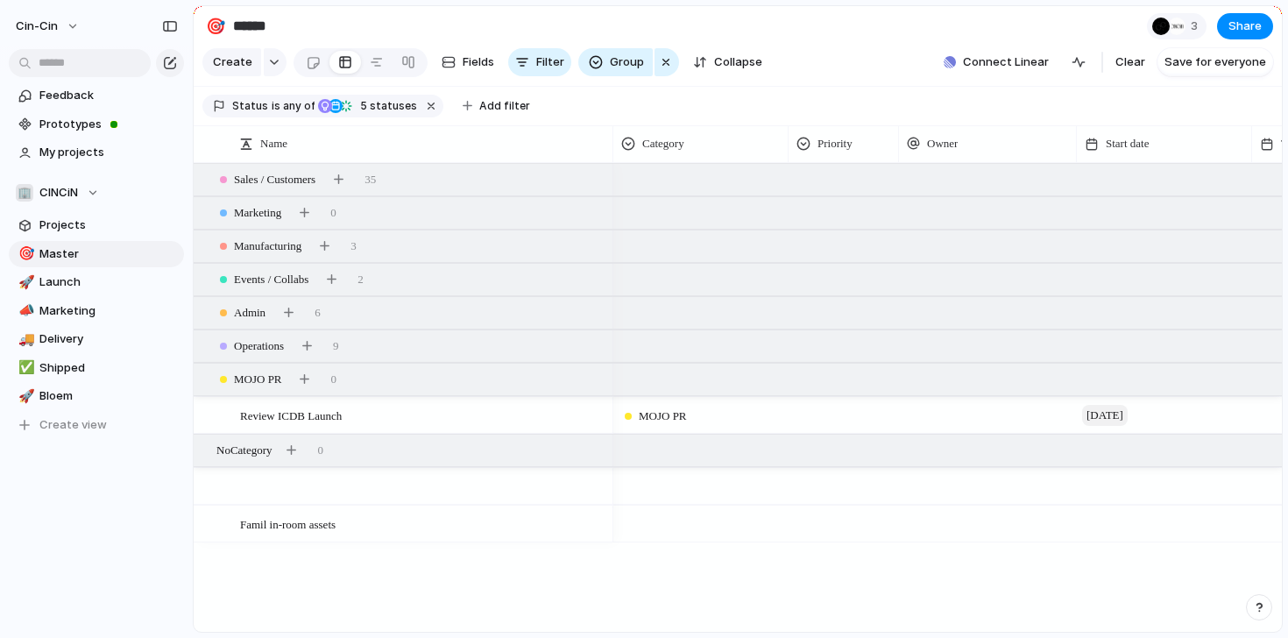
click at [1118, 419] on span "[DATE]" at bounding box center [1105, 415] width 46 height 21
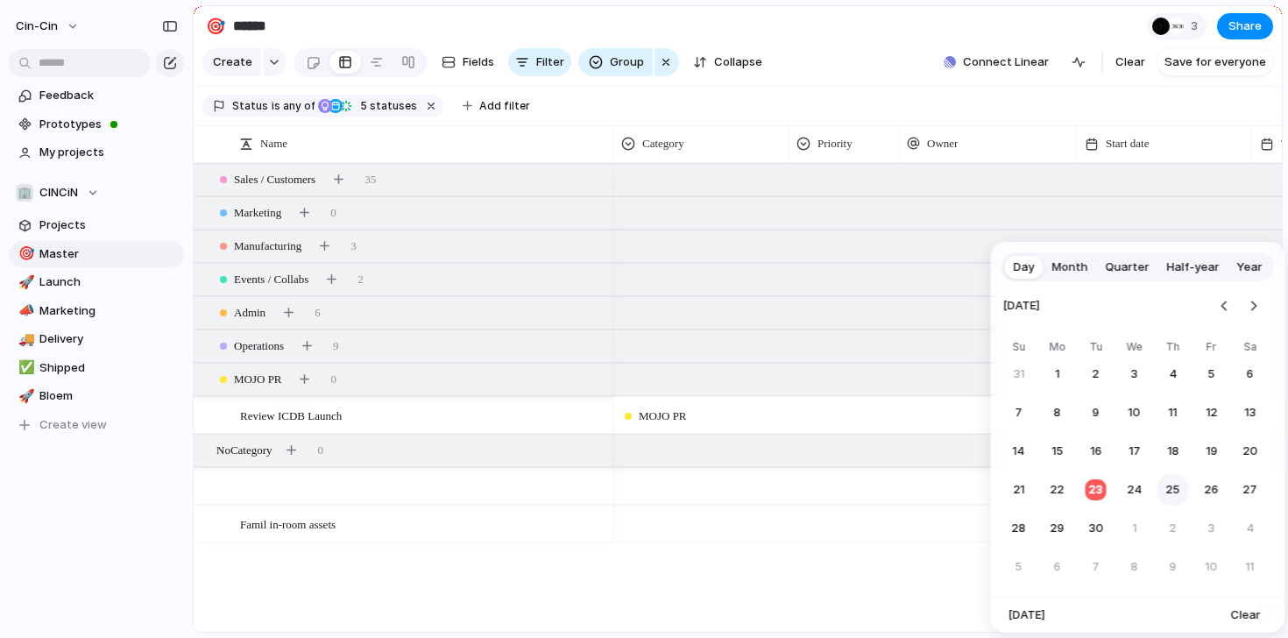
click at [1166, 488] on button "25" at bounding box center [1174, 490] width 32 height 32
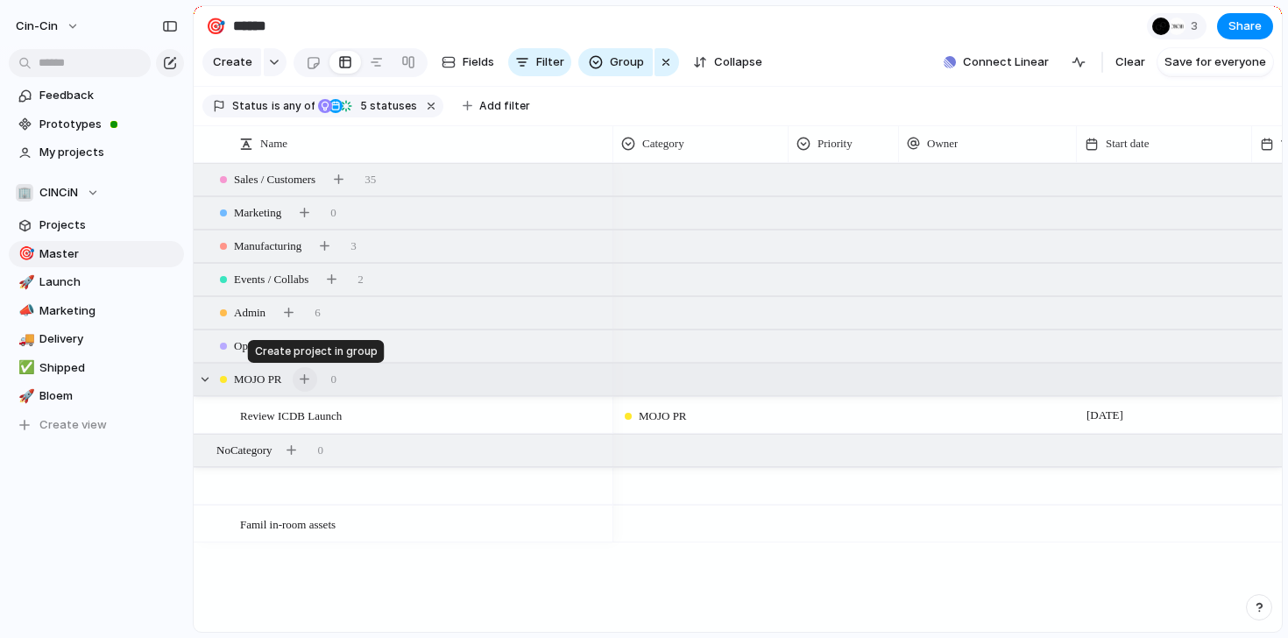
click at [309, 382] on div "button" at bounding box center [305, 379] width 10 height 10
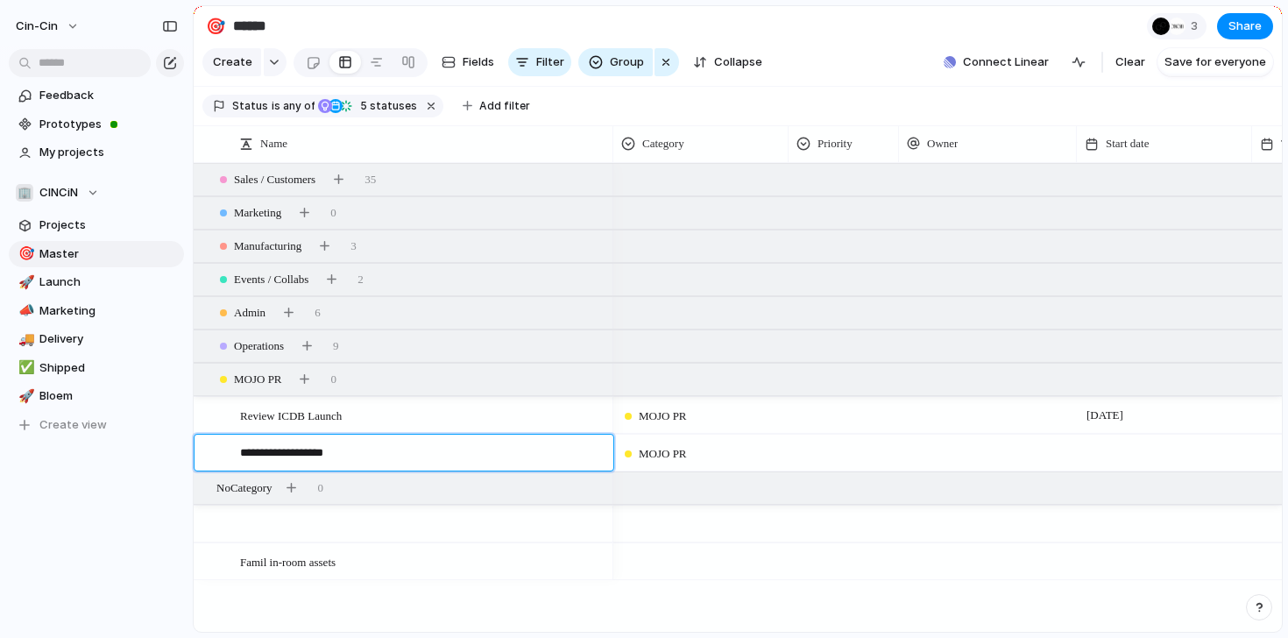
type textarea "**********"
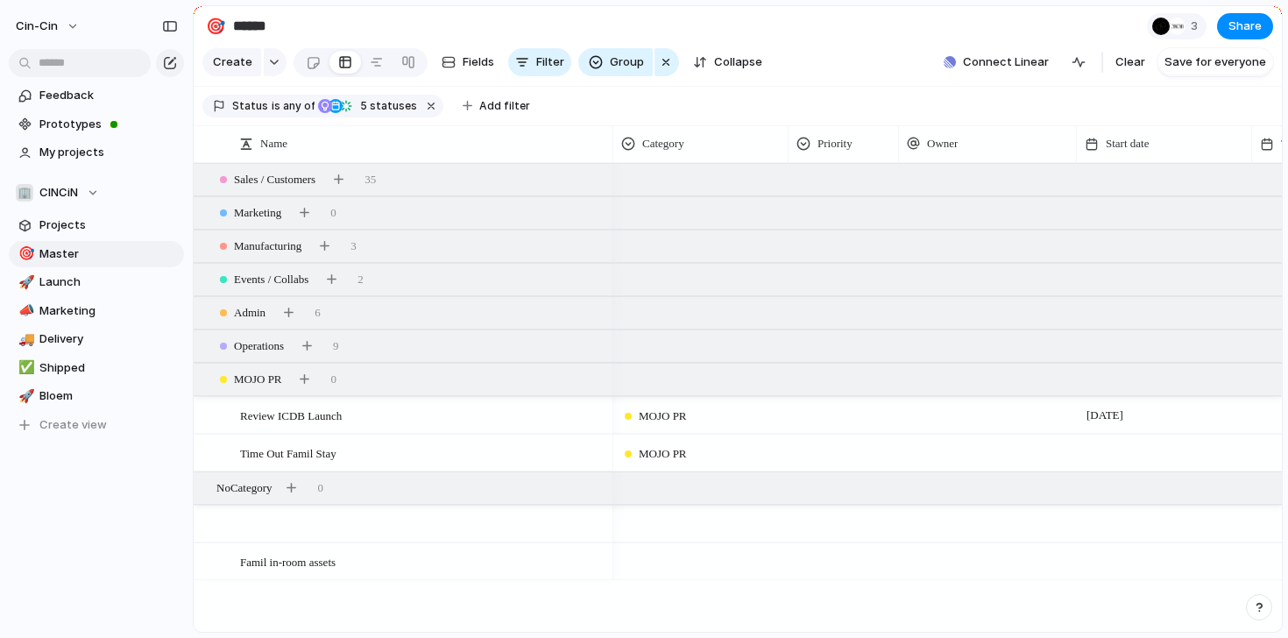
click at [1115, 454] on div at bounding box center [1164, 453] width 175 height 36
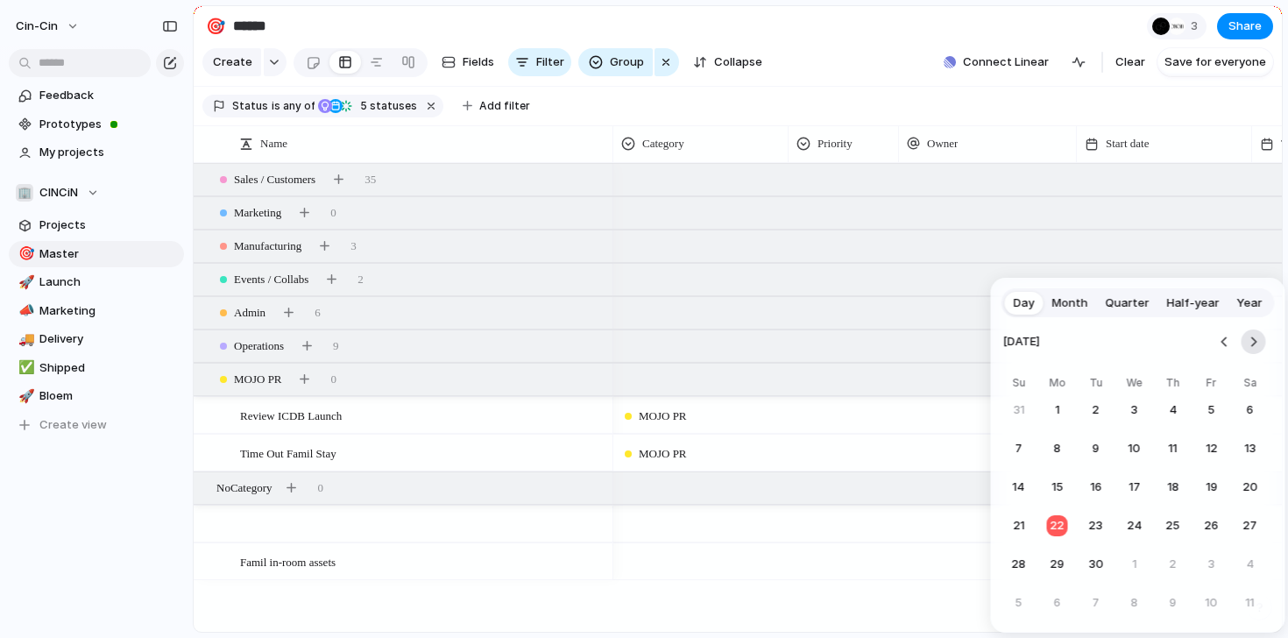
click at [1262, 346] on button "Go to the Next Month" at bounding box center [1254, 341] width 25 height 25
click at [1016, 525] on button "19" at bounding box center [1019, 526] width 32 height 32
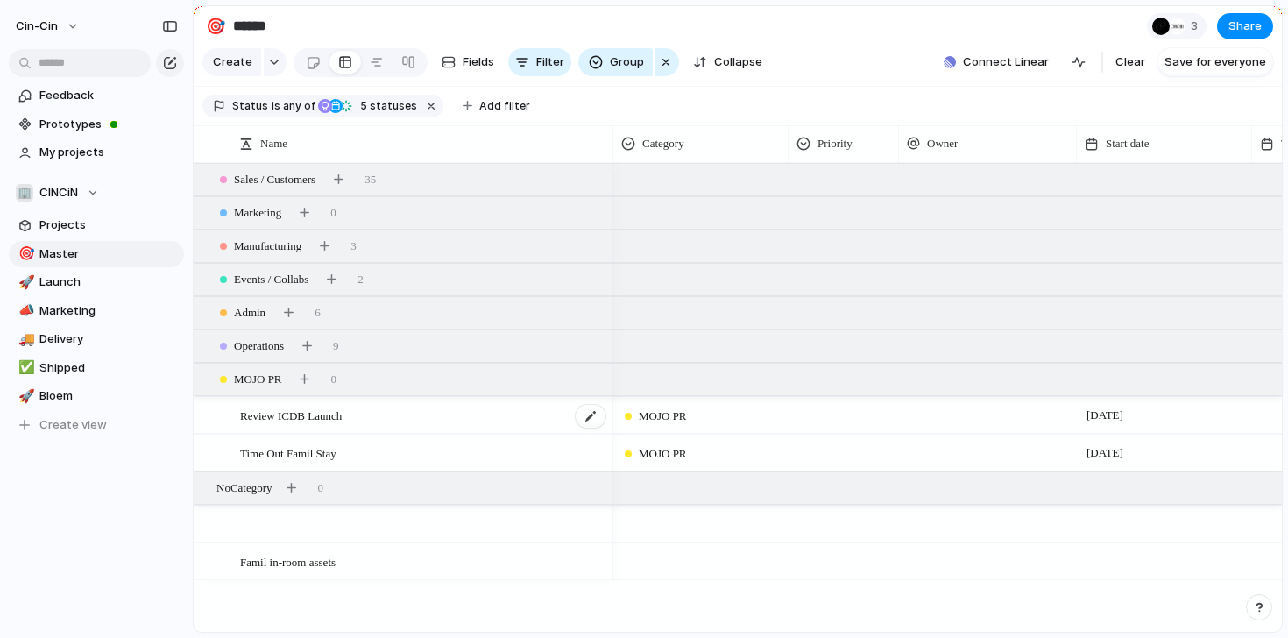
click at [292, 421] on span "Review ICDB Launch" at bounding box center [291, 415] width 102 height 20
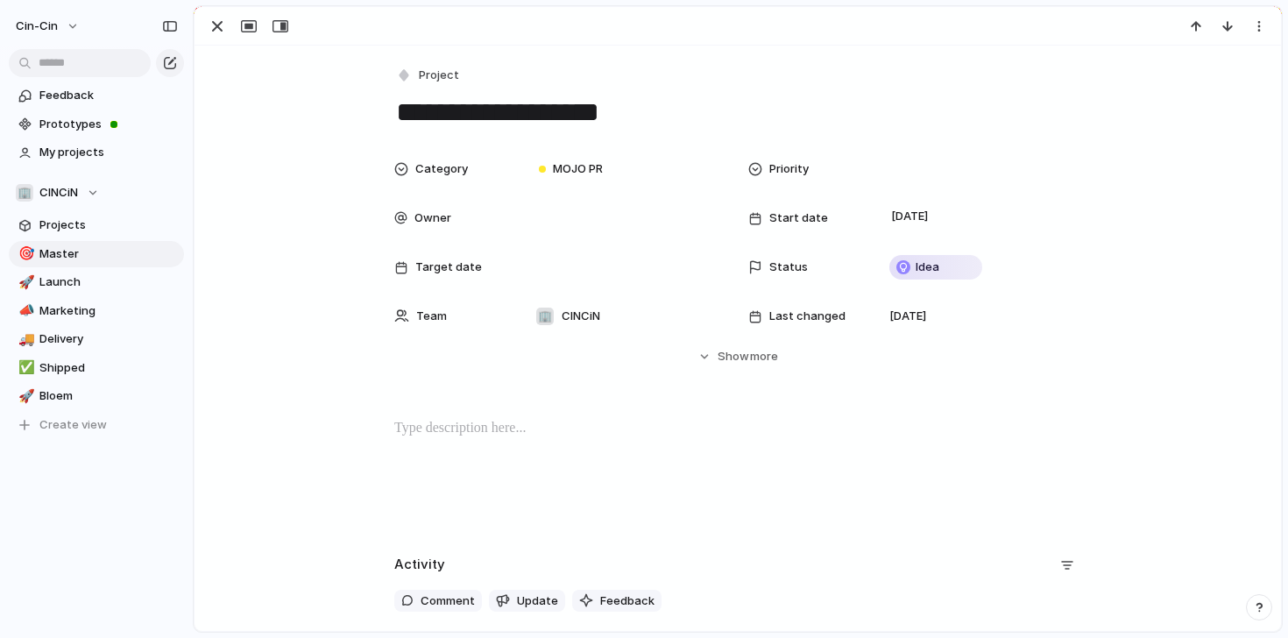
click at [515, 429] on p at bounding box center [737, 428] width 687 height 21
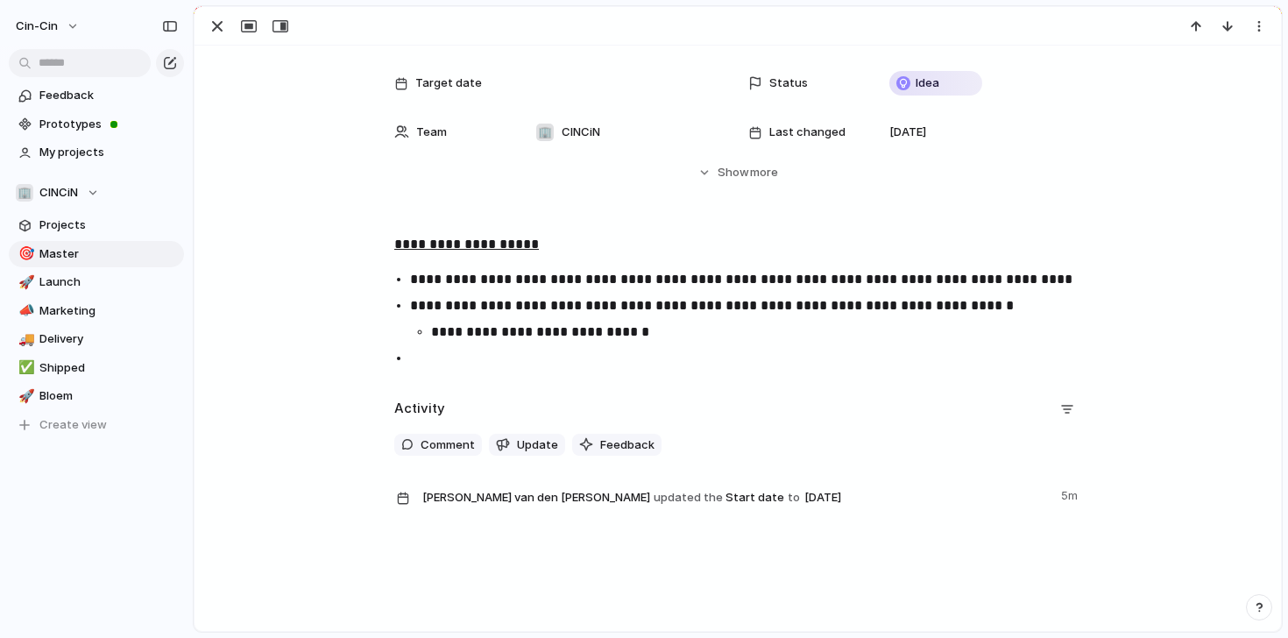
scroll to position [206, 0]
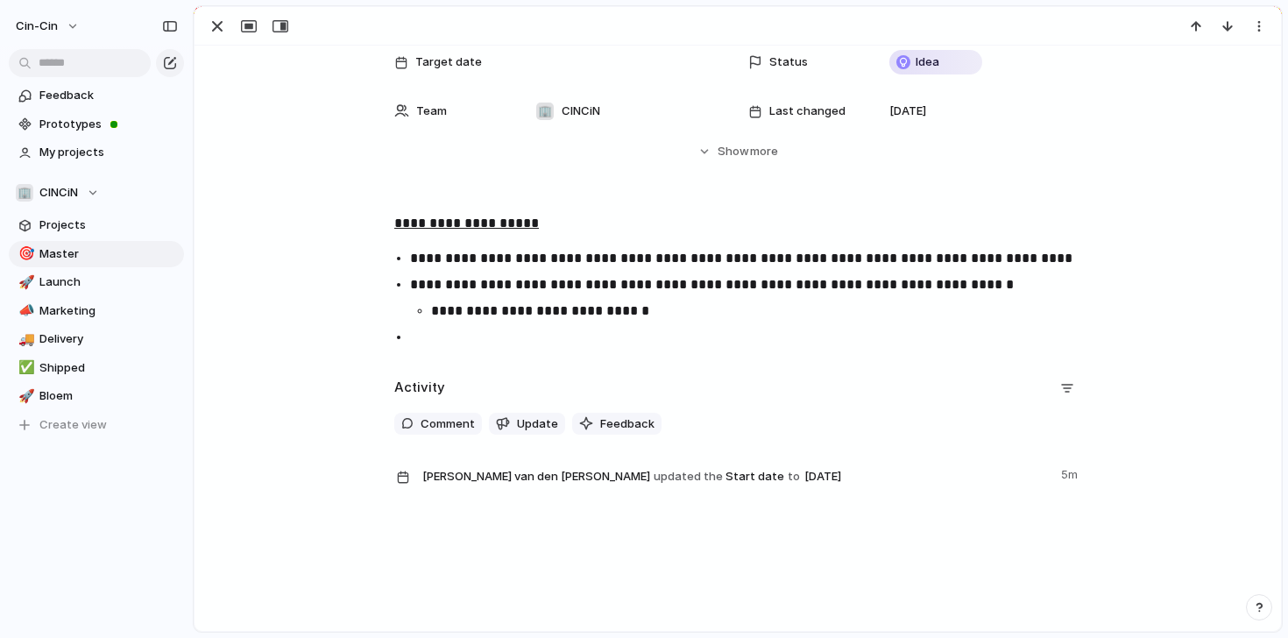
click at [651, 312] on p "**********" at bounding box center [764, 311] width 666 height 21
